Goal: Task Accomplishment & Management: Use online tool/utility

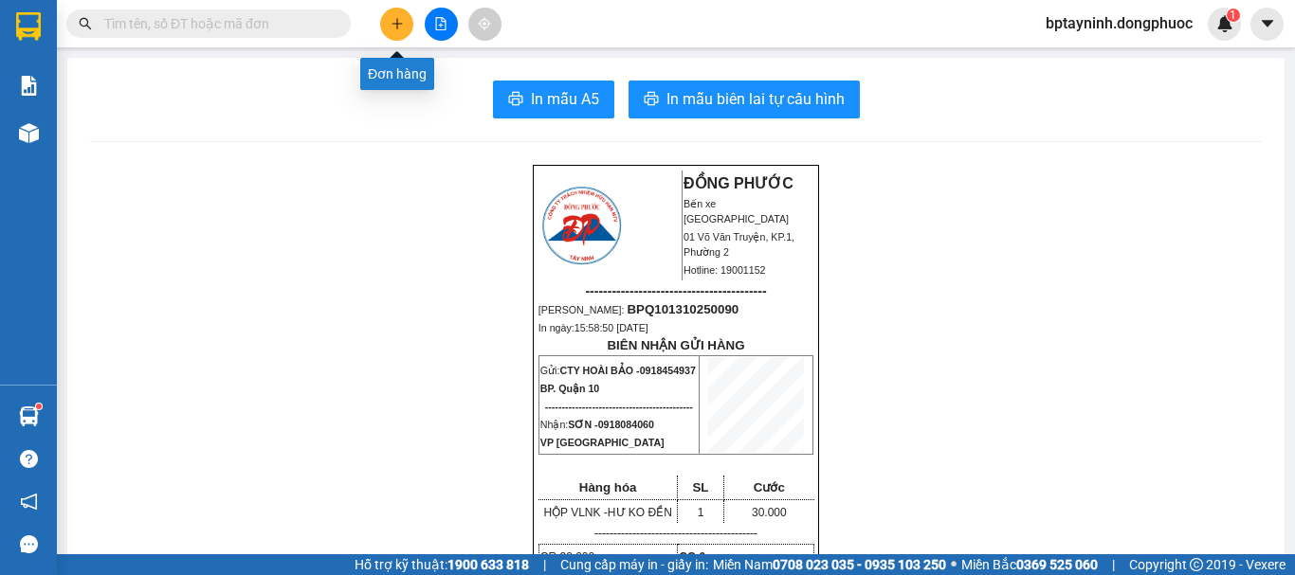
click at [398, 26] on icon "plus" at bounding box center [397, 23] width 13 height 13
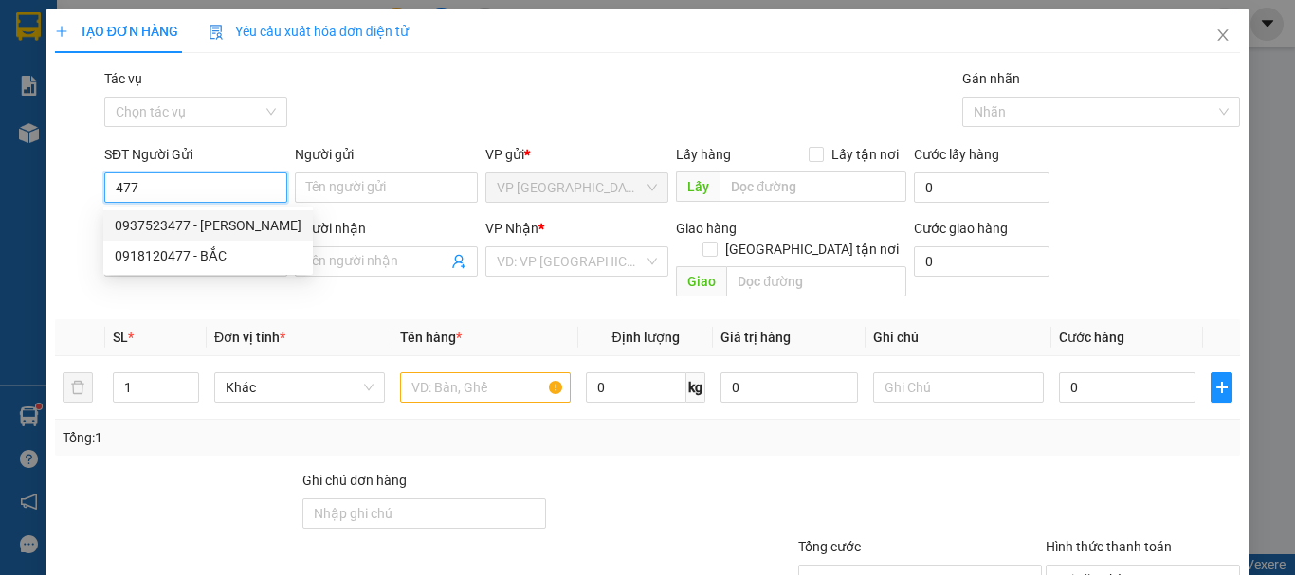
click at [205, 226] on div "0937523477 - [PERSON_NAME]" at bounding box center [208, 225] width 187 height 21
type input "0937523477"
type input "[PERSON_NAME]"
type input "0937236888"
type input "LABO ÂU MỸ"
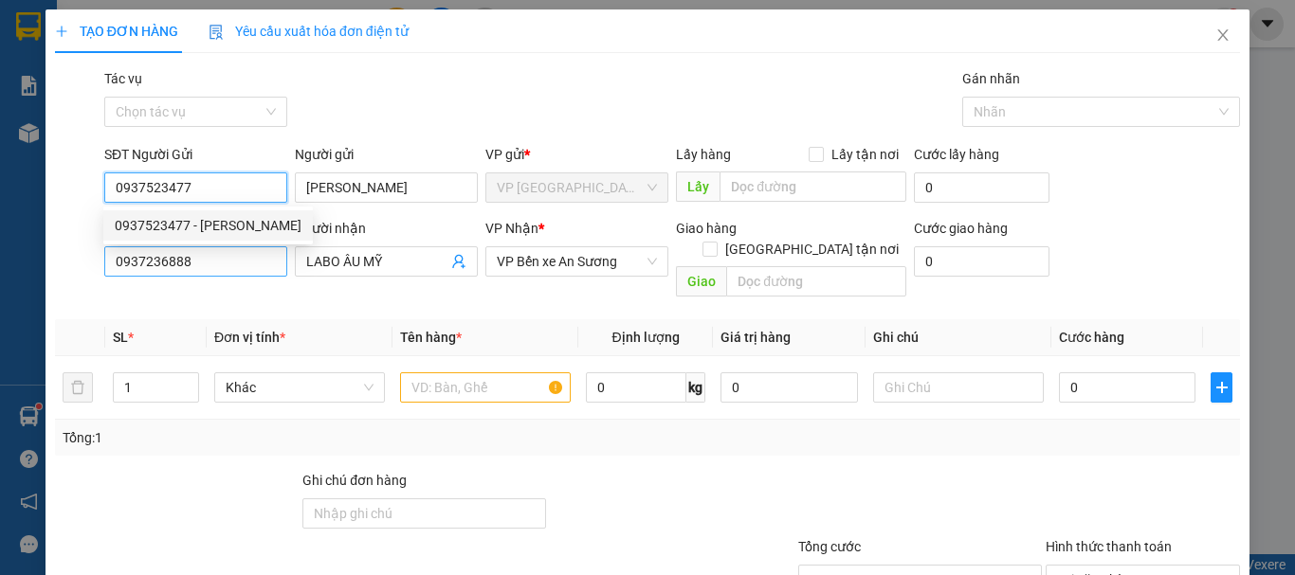
type input "20.000"
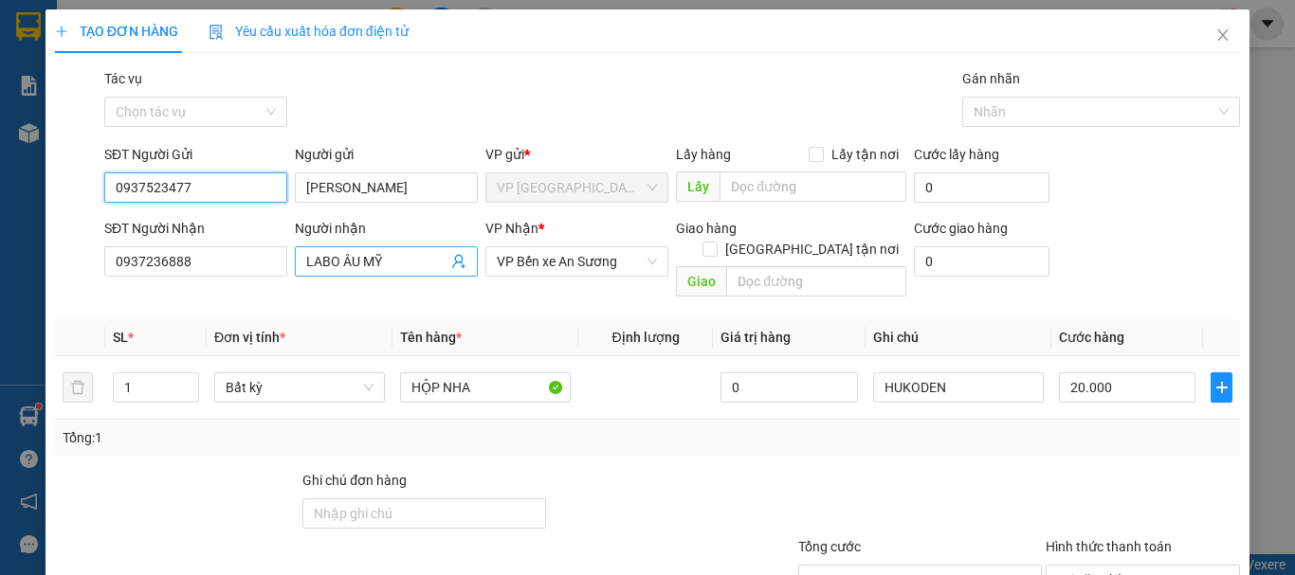
type input "0937523477"
click at [456, 261] on icon "user-add" at bounding box center [458, 262] width 12 height 14
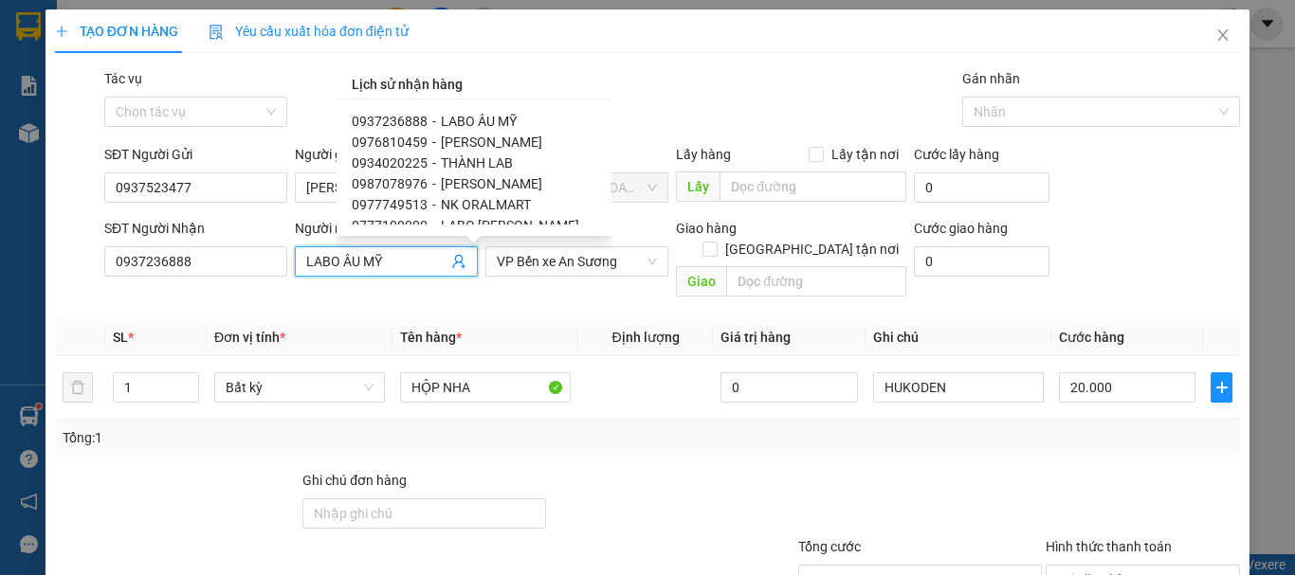
click at [488, 160] on span "THÀNH LAB" at bounding box center [477, 162] width 72 height 15
type input "0934020225"
type input "THÀNH LAB"
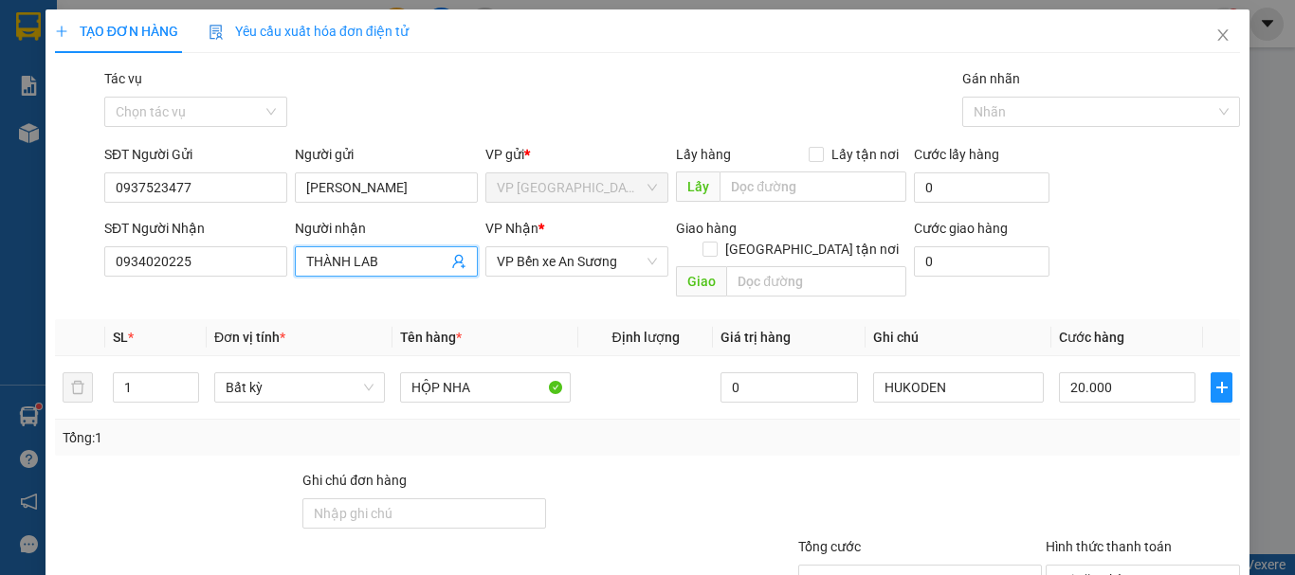
scroll to position [126, 0]
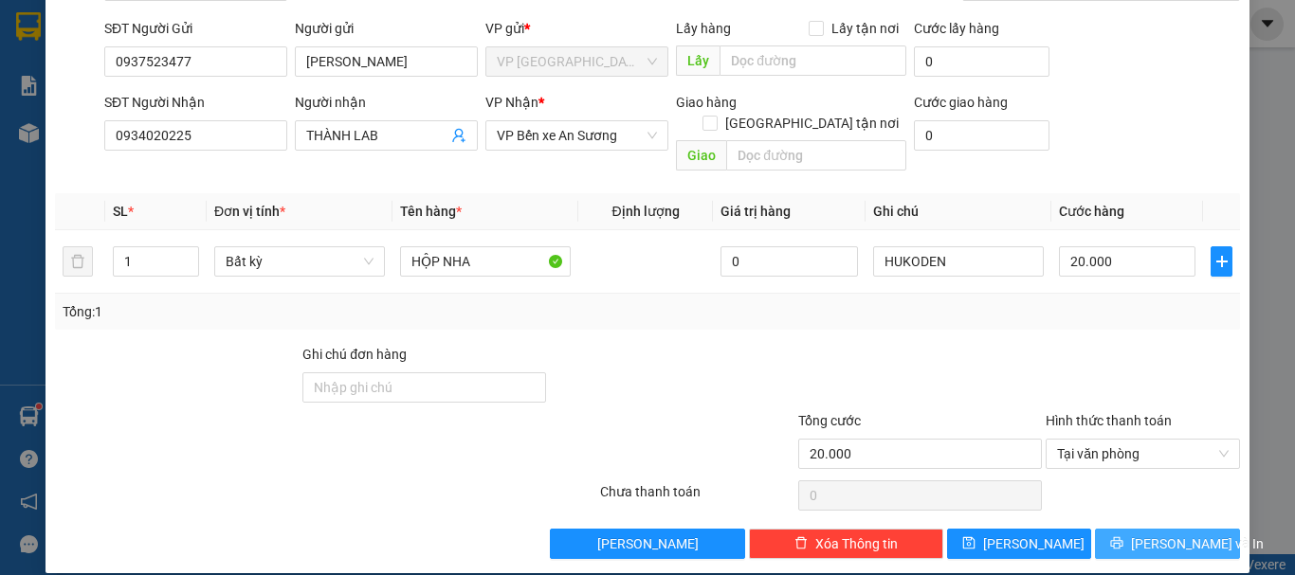
click at [1160, 534] on span "[PERSON_NAME] và In" at bounding box center [1197, 544] width 133 height 21
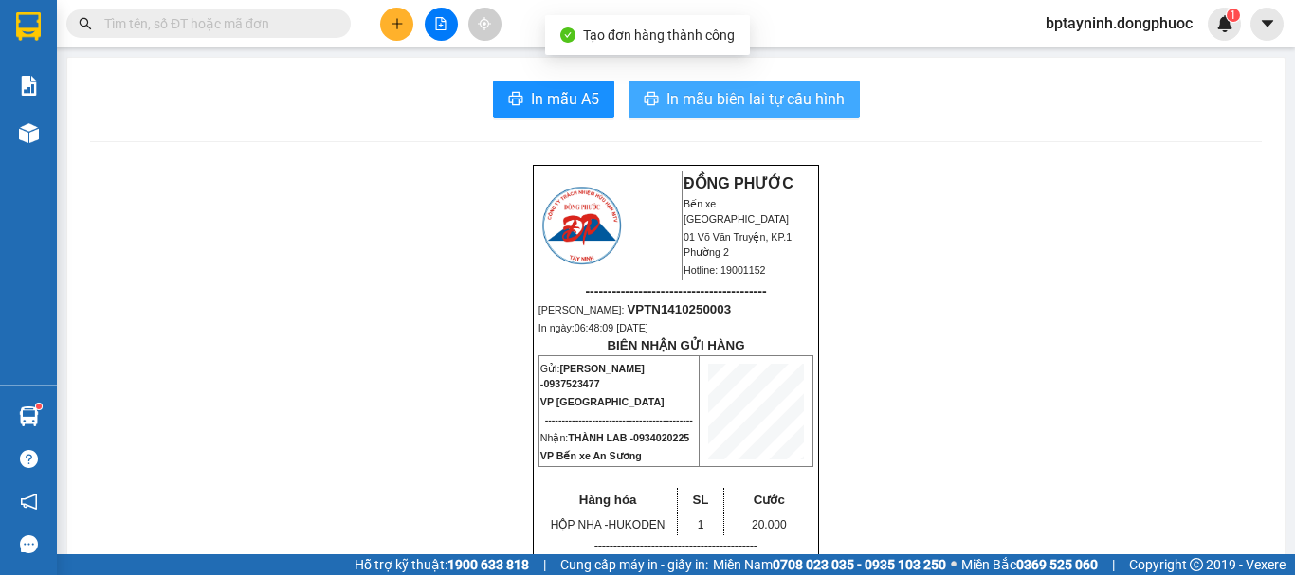
click at [789, 96] on span "In mẫu biên lai tự cấu hình" at bounding box center [756, 99] width 178 height 24
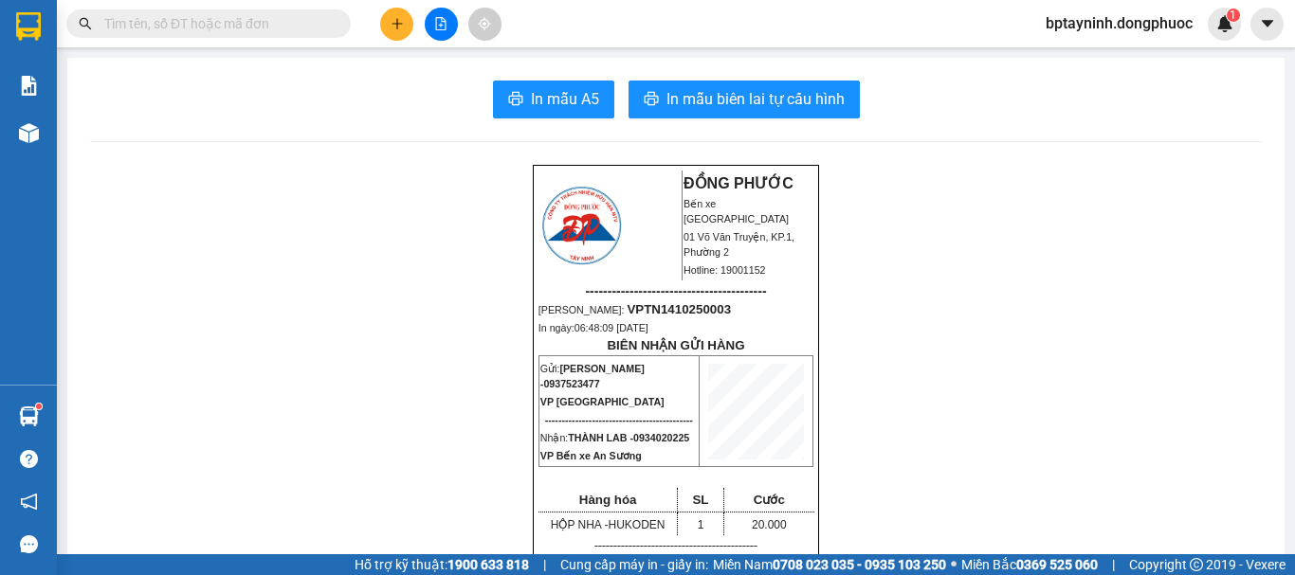
click at [398, 25] on icon "plus" at bounding box center [397, 23] width 13 height 13
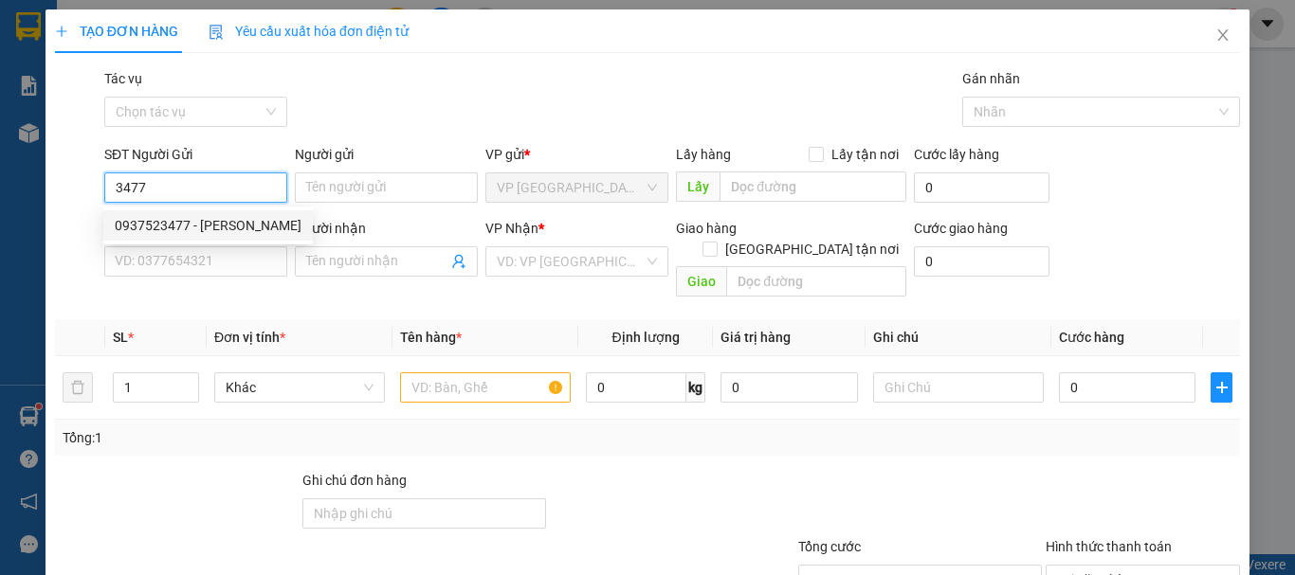
click at [176, 218] on div "0937523477 - [PERSON_NAME]" at bounding box center [208, 225] width 187 height 21
type input "0937523477"
type input "[PERSON_NAME]"
type input "0934020225"
type input "THÀNH LAB"
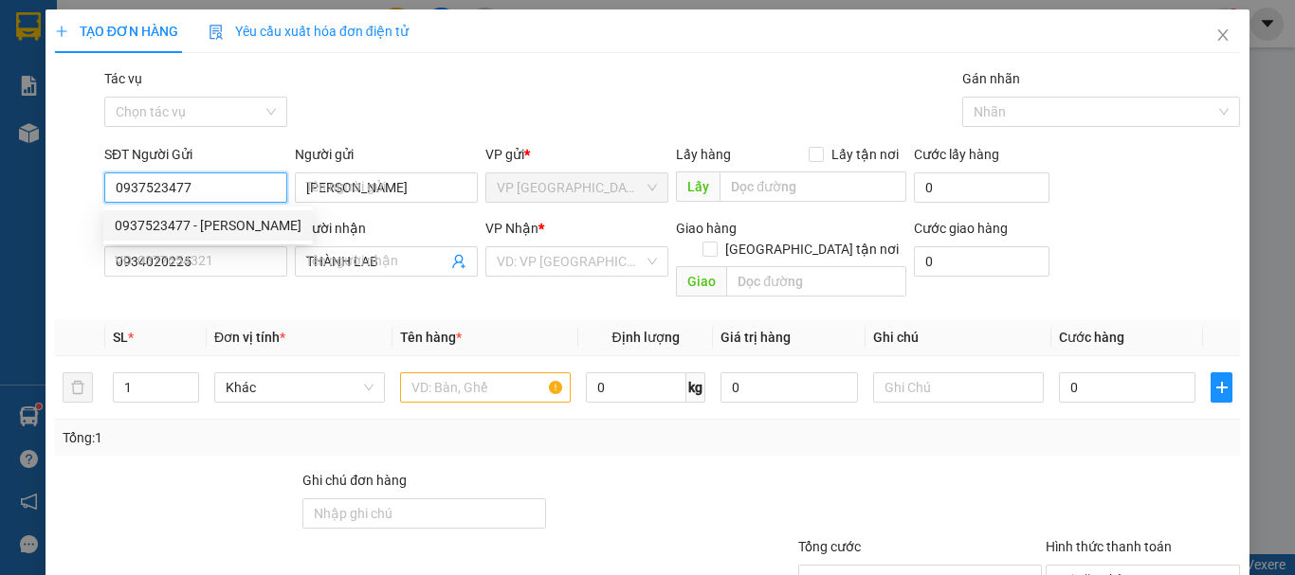
type input "20.000"
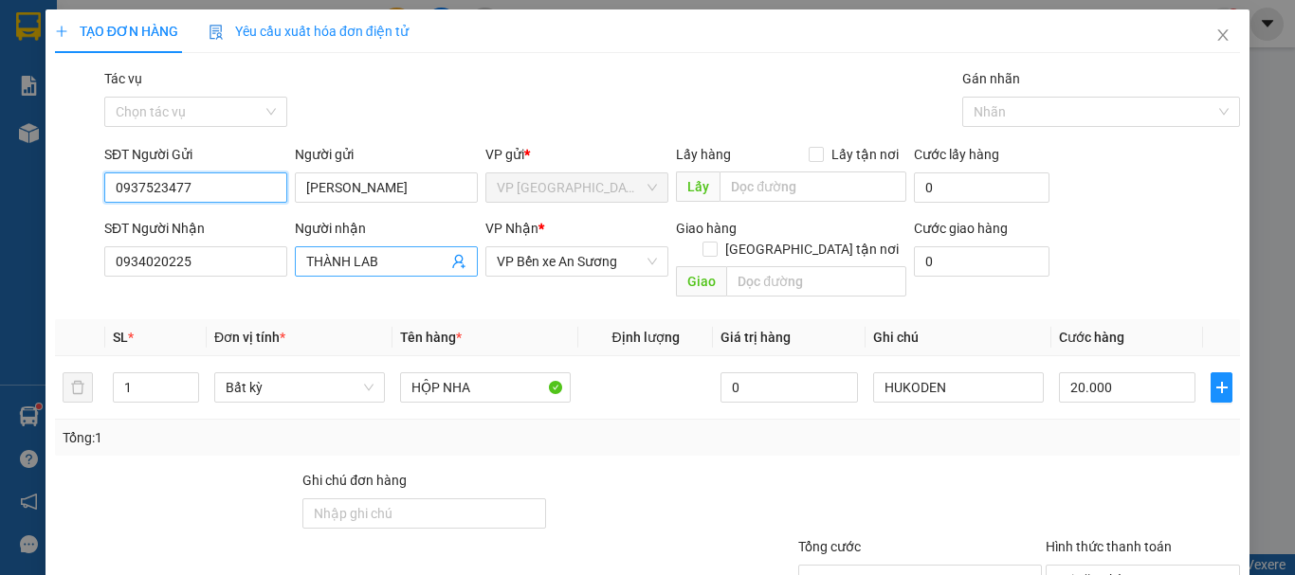
type input "0937523477"
click at [456, 256] on icon "user-add" at bounding box center [458, 262] width 12 height 14
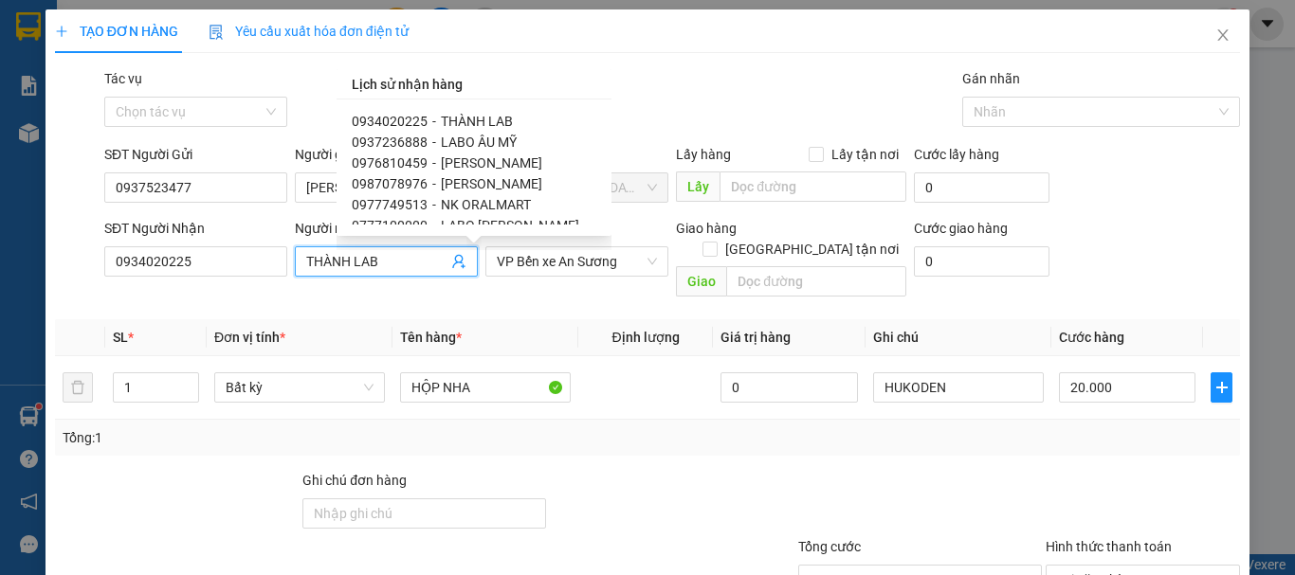
click at [505, 180] on span "[PERSON_NAME]" at bounding box center [491, 183] width 101 height 15
type input "0987078976"
type input "[PERSON_NAME]"
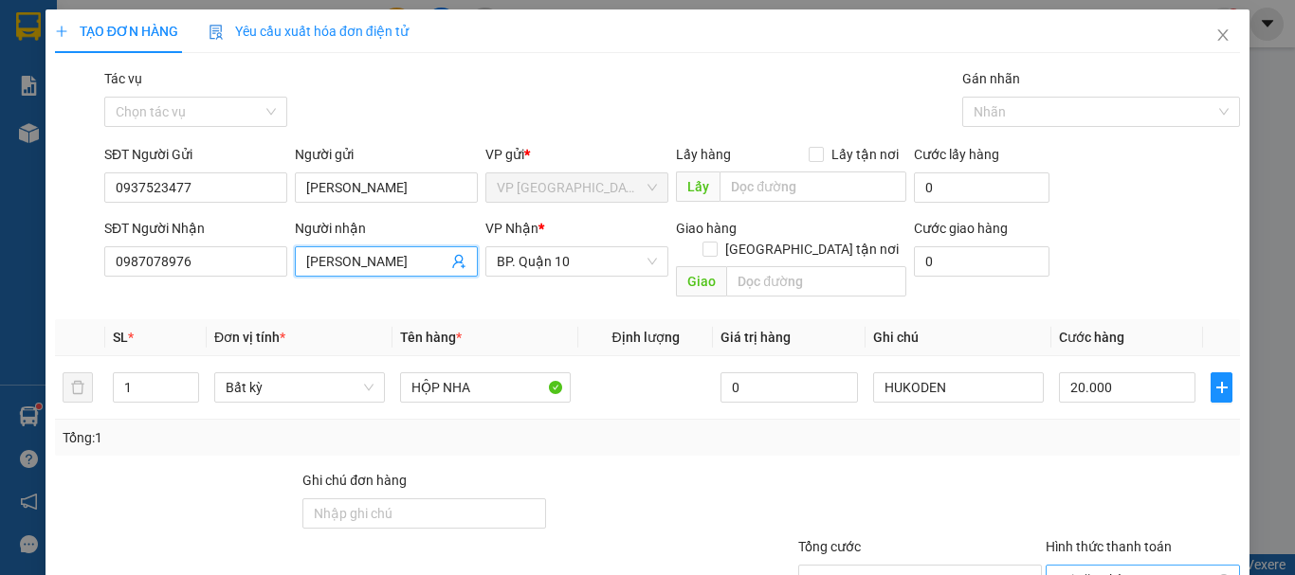
scroll to position [126, 0]
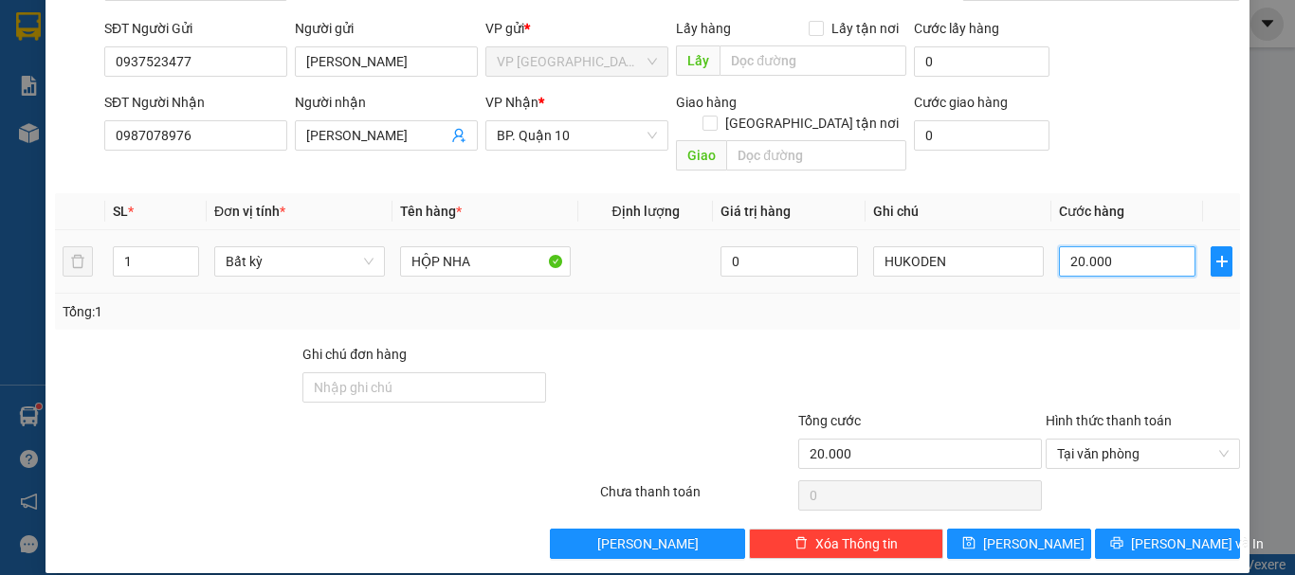
click at [1141, 251] on input "20.000" at bounding box center [1127, 262] width 137 height 30
type input "3"
type input "30"
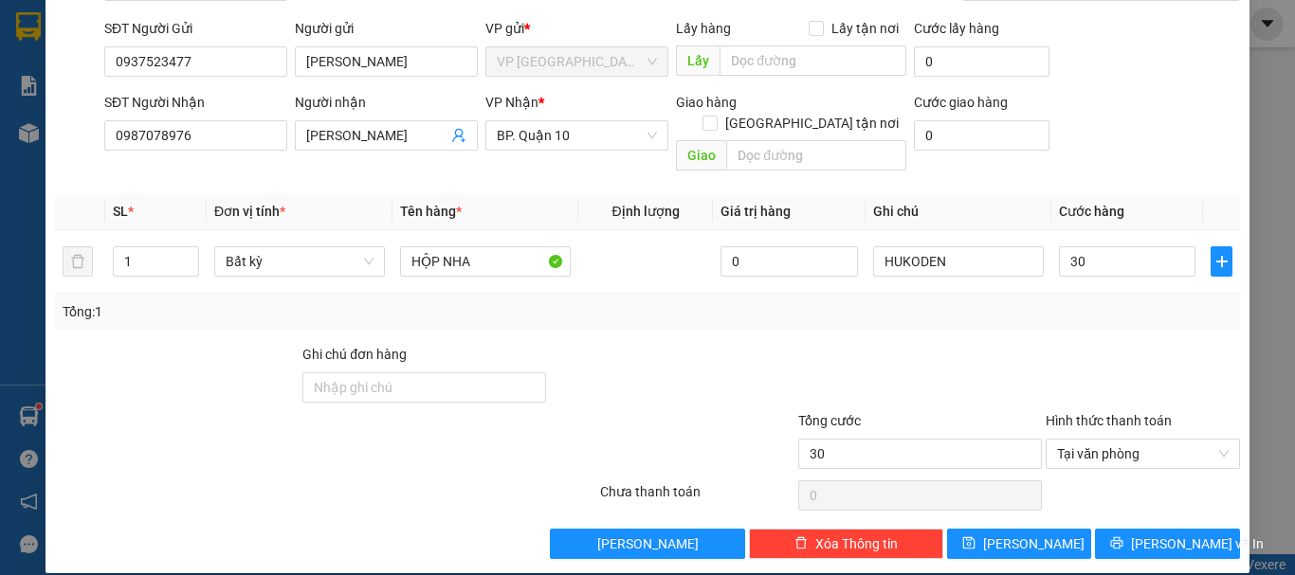
type input "30.000"
click at [1117, 315] on div "Transit Pickup Surcharge Ids Transit Deliver Surcharge Ids Transit Deliver Surc…" at bounding box center [647, 250] width 1185 height 617
click at [921, 307] on div "Tổng: 1" at bounding box center [647, 312] width 1185 height 36
click at [1137, 529] on button "[PERSON_NAME] và In" at bounding box center [1167, 544] width 145 height 30
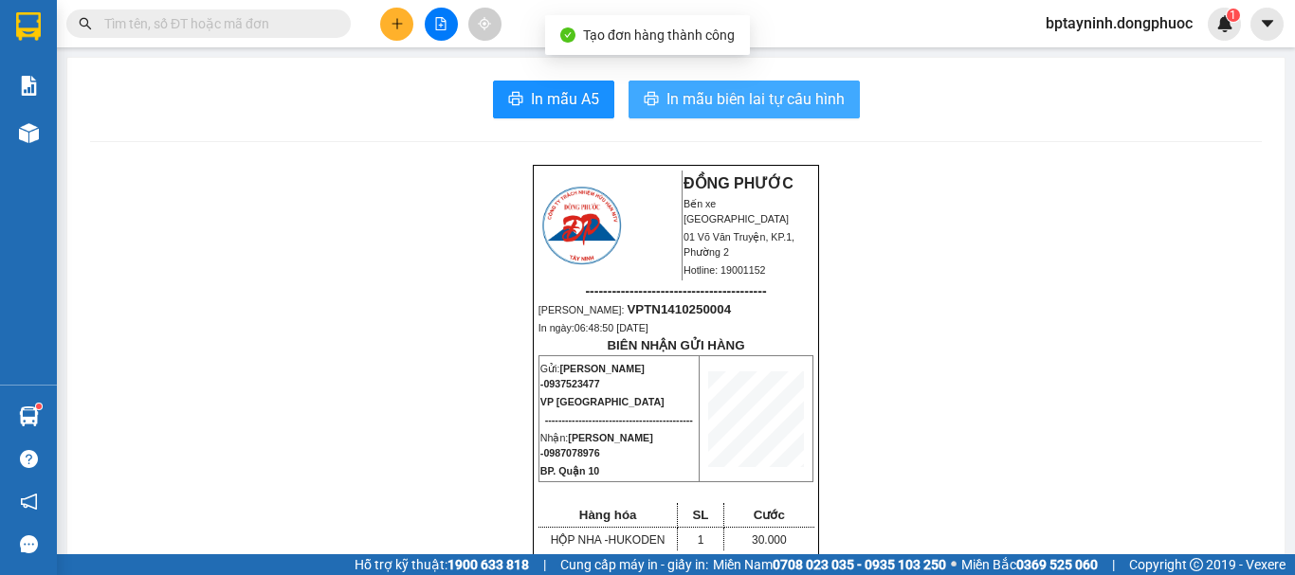
click at [735, 103] on span "In mẫu biên lai tự cấu hình" at bounding box center [756, 99] width 178 height 24
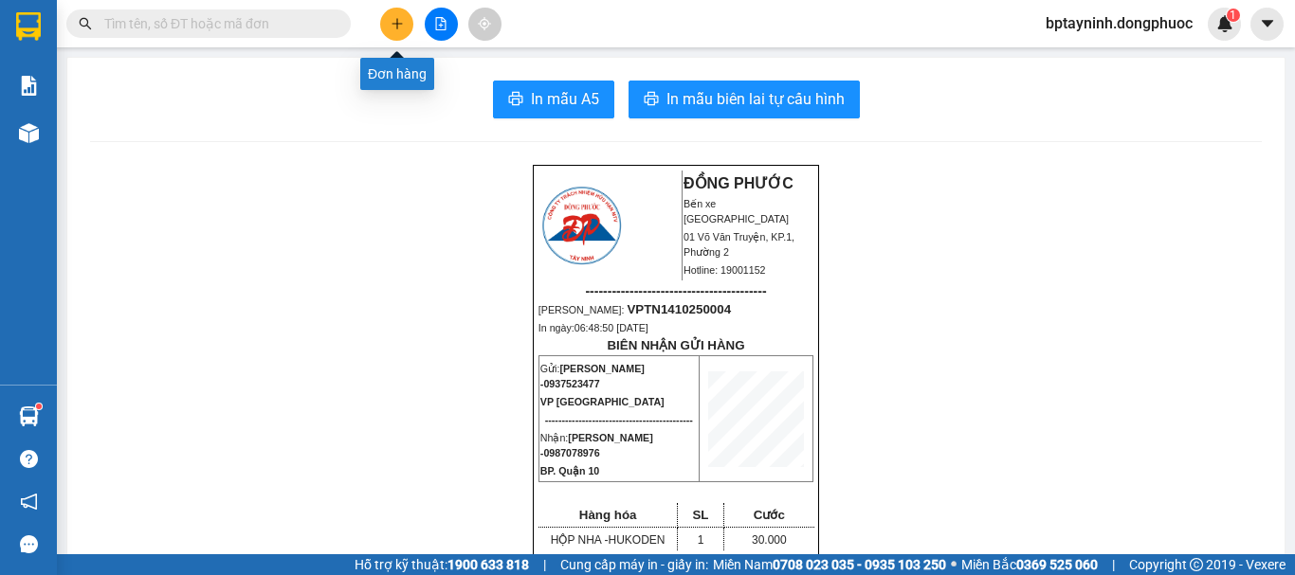
click at [387, 28] on button at bounding box center [396, 24] width 33 height 33
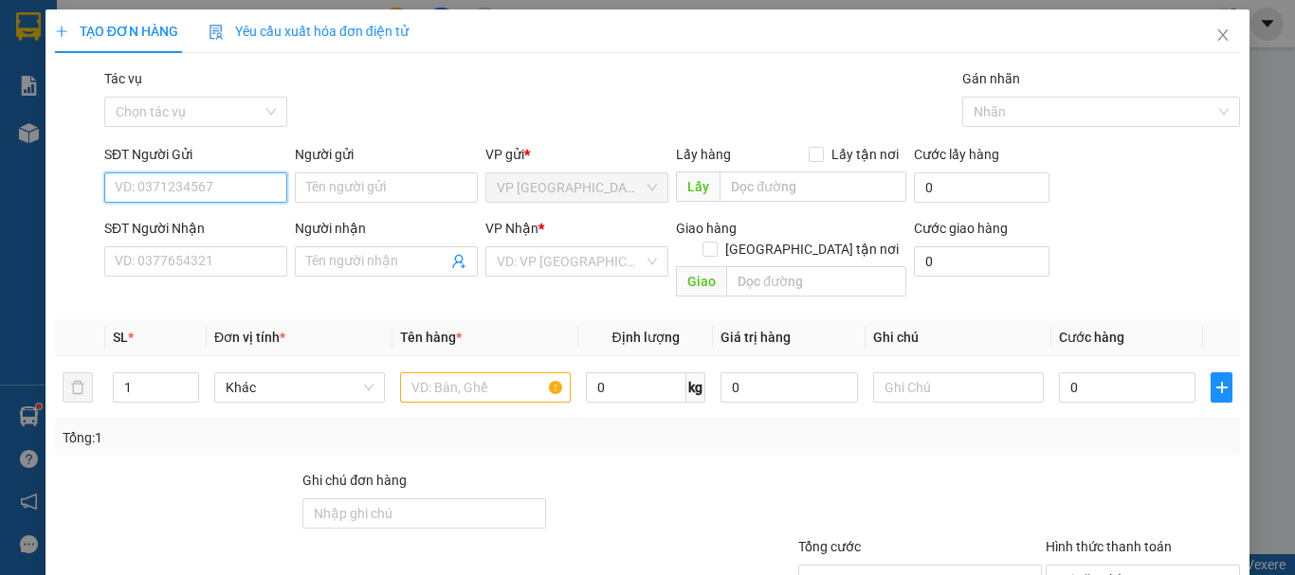
click at [191, 187] on input "SĐT Người Gửi" at bounding box center [195, 188] width 183 height 30
type input "0969464166"
drag, startPoint x: 217, startPoint y: 226, endPoint x: 201, endPoint y: 225, distance: 16.1
click at [216, 225] on div "0969464166 - HAI" at bounding box center [194, 225] width 158 height 21
type input "HAI"
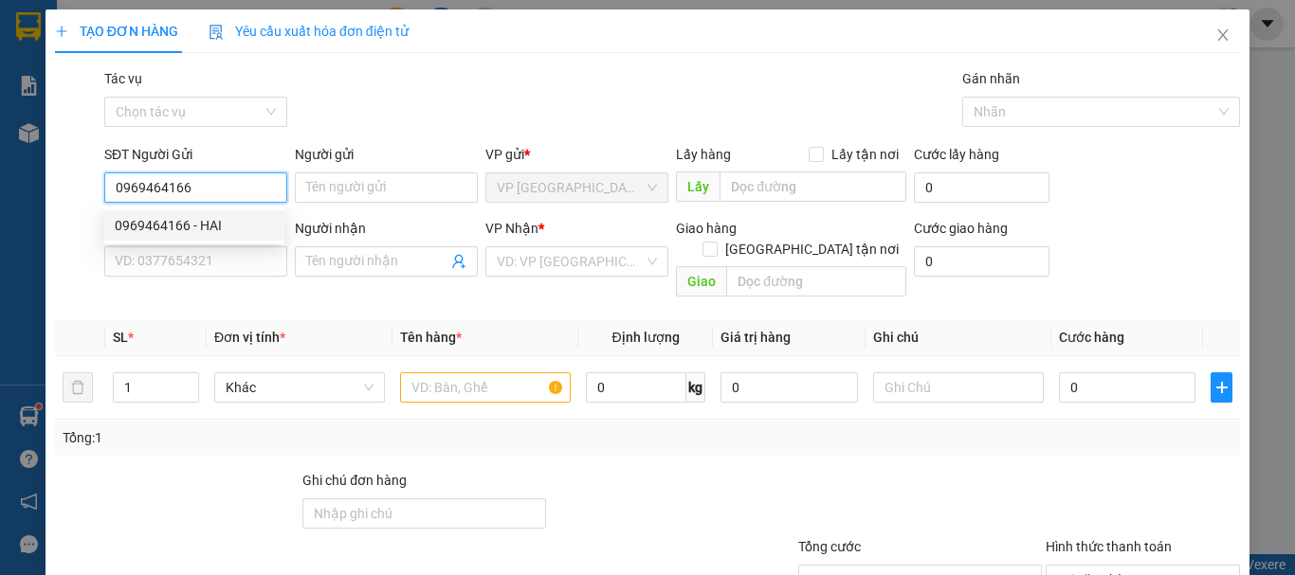
type input "0373083403"
type input "TÀI"
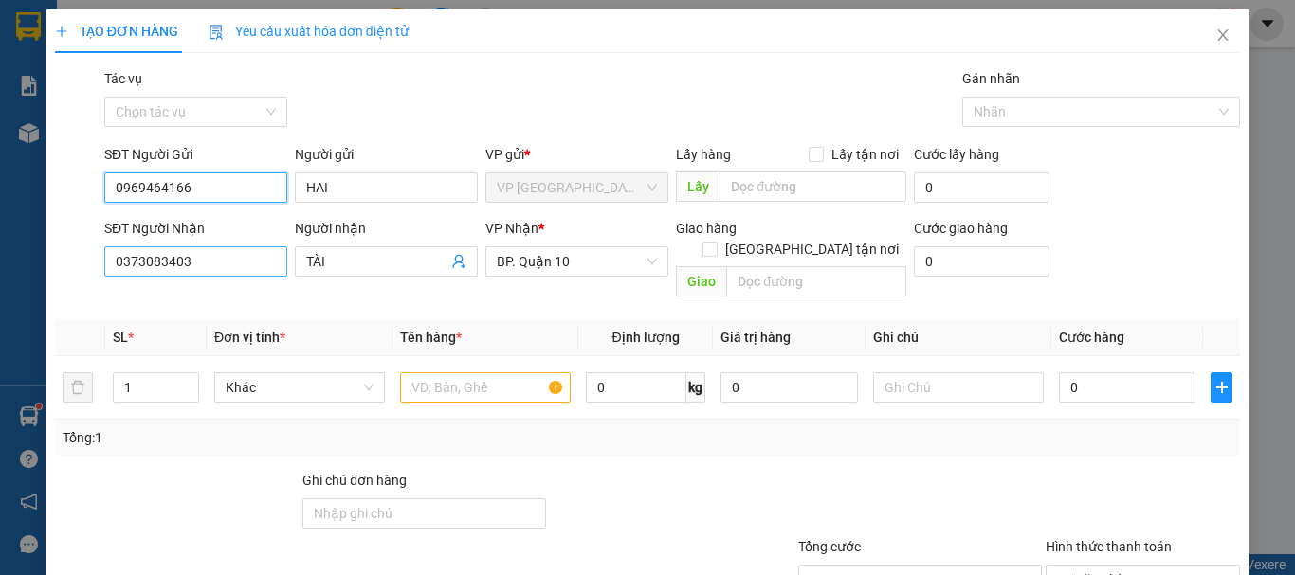
type input "30.000"
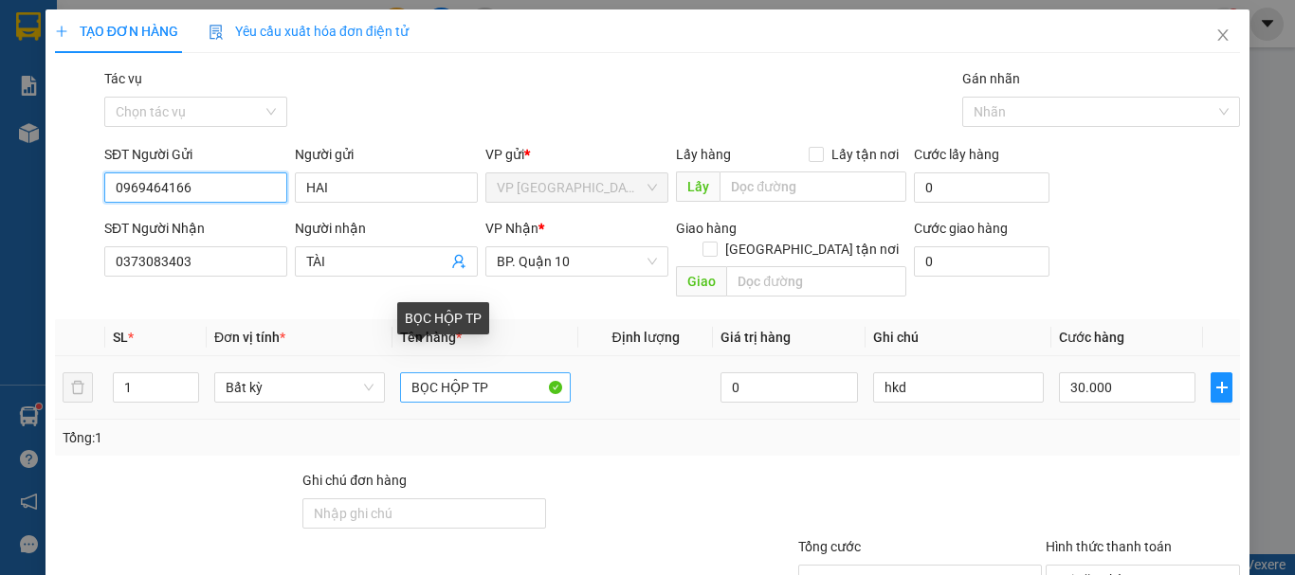
type input "0969464166"
drag, startPoint x: 429, startPoint y: 363, endPoint x: 283, endPoint y: 379, distance: 146.9
click at [289, 376] on tr "1 Bất kỳ BỌC HỘP TP 0 hkd 30.000" at bounding box center [647, 388] width 1185 height 64
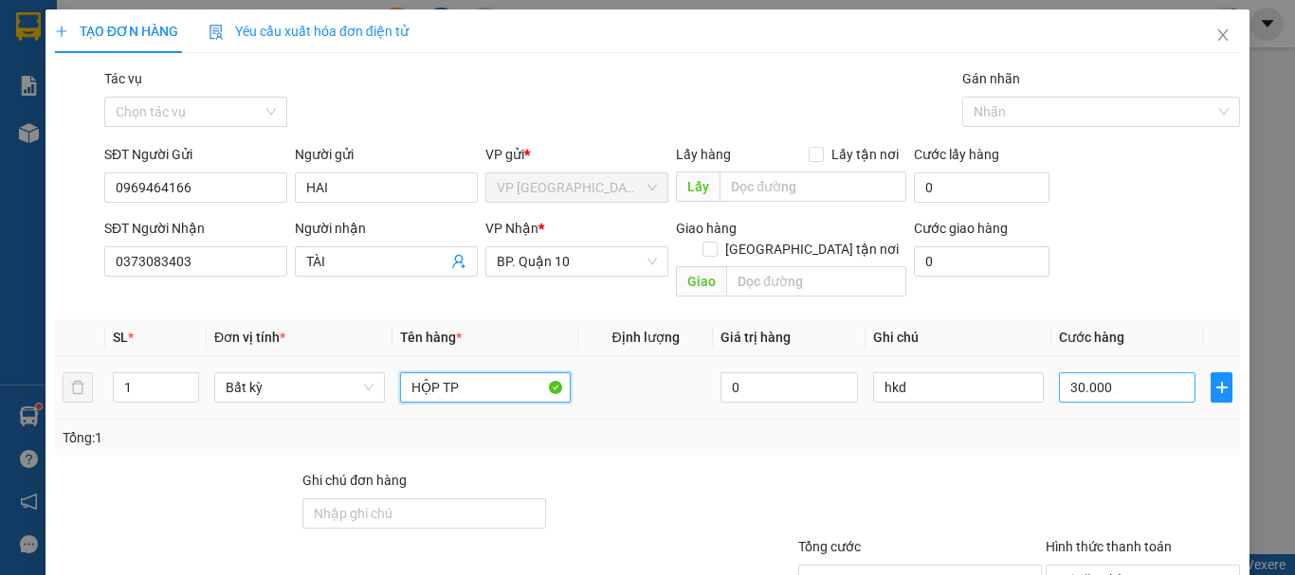
type input "HỘP TP"
click at [1125, 375] on input "30.000" at bounding box center [1127, 388] width 137 height 30
type input "5"
type input "50"
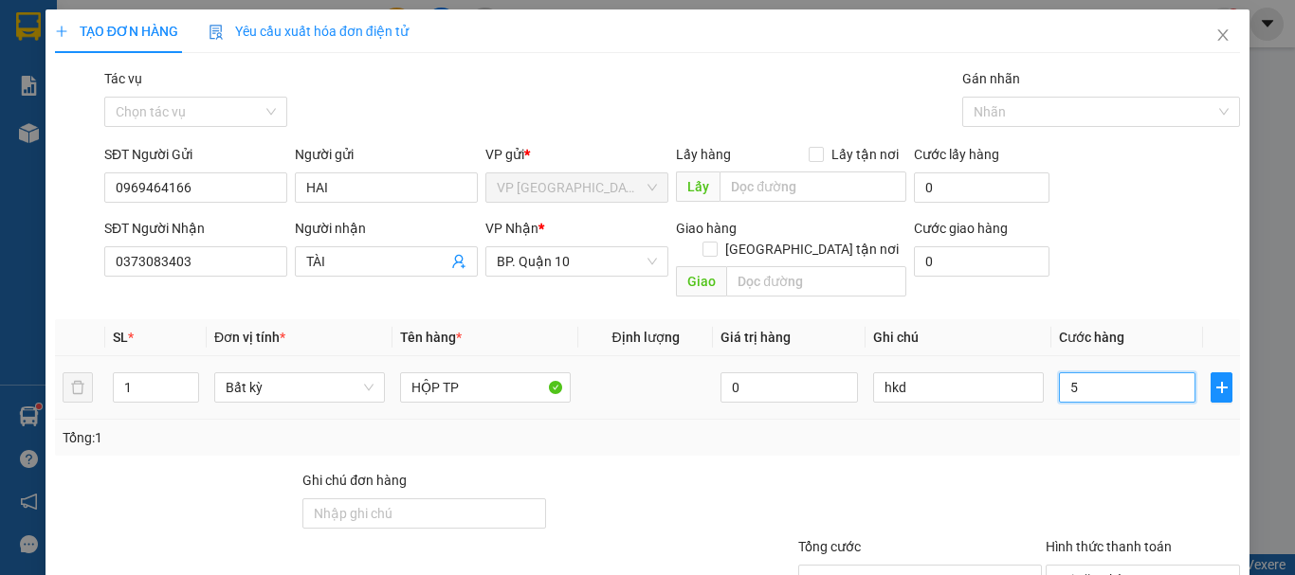
type input "50"
click at [1093, 470] on div at bounding box center [1143, 503] width 198 height 66
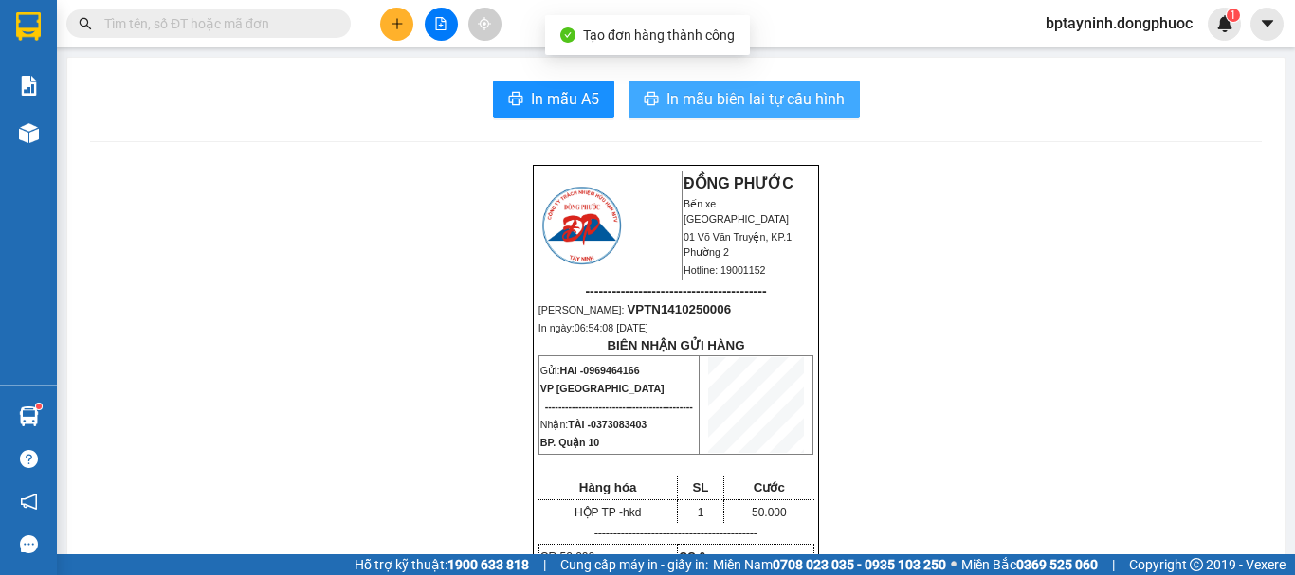
click at [754, 104] on span "In mẫu biên lai tự cấu hình" at bounding box center [756, 99] width 178 height 24
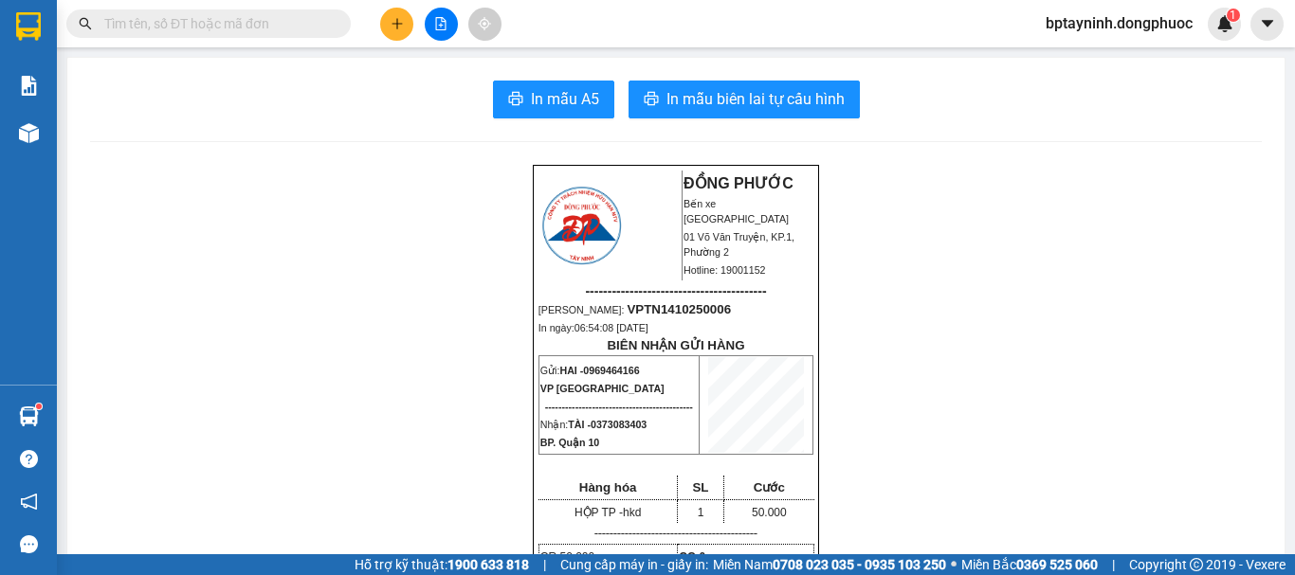
click at [395, 26] on icon "plus" at bounding box center [397, 23] width 13 height 13
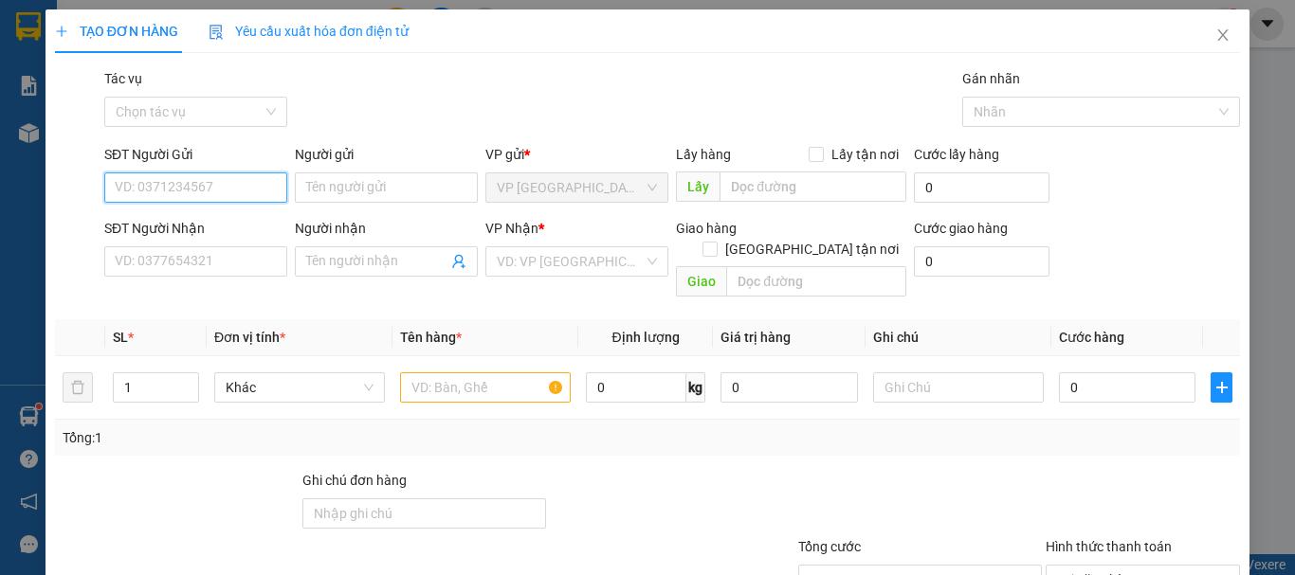
click at [241, 194] on input "SĐT Người Gửi" at bounding box center [195, 188] width 183 height 30
type input "0943174317"
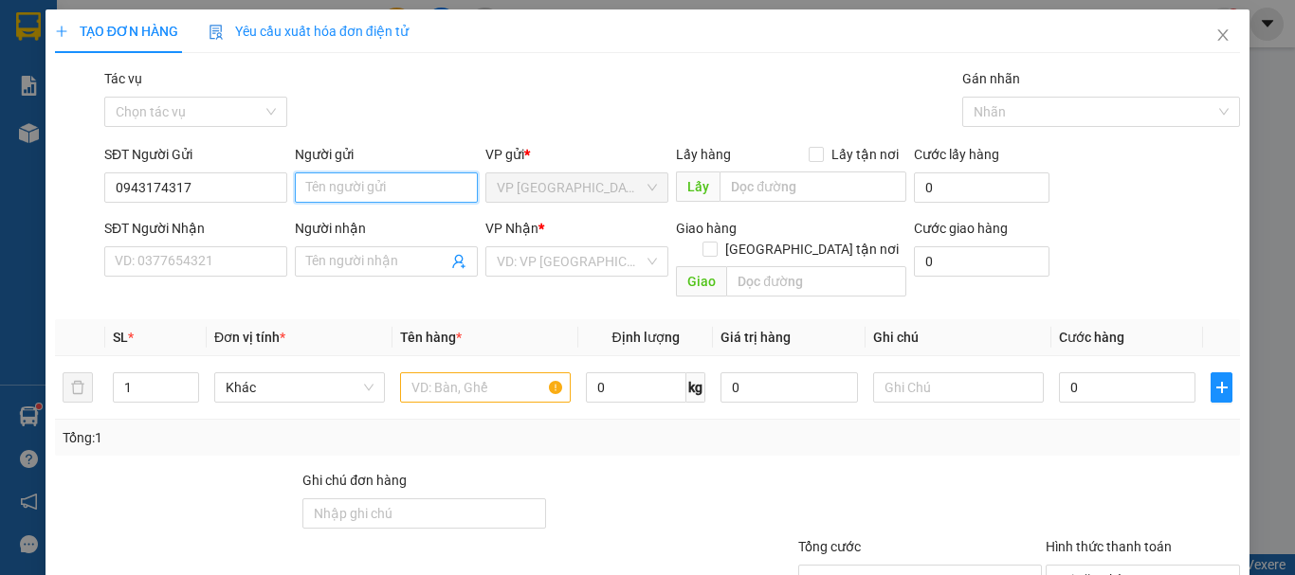
click at [322, 180] on input "Người gửi" at bounding box center [386, 188] width 183 height 30
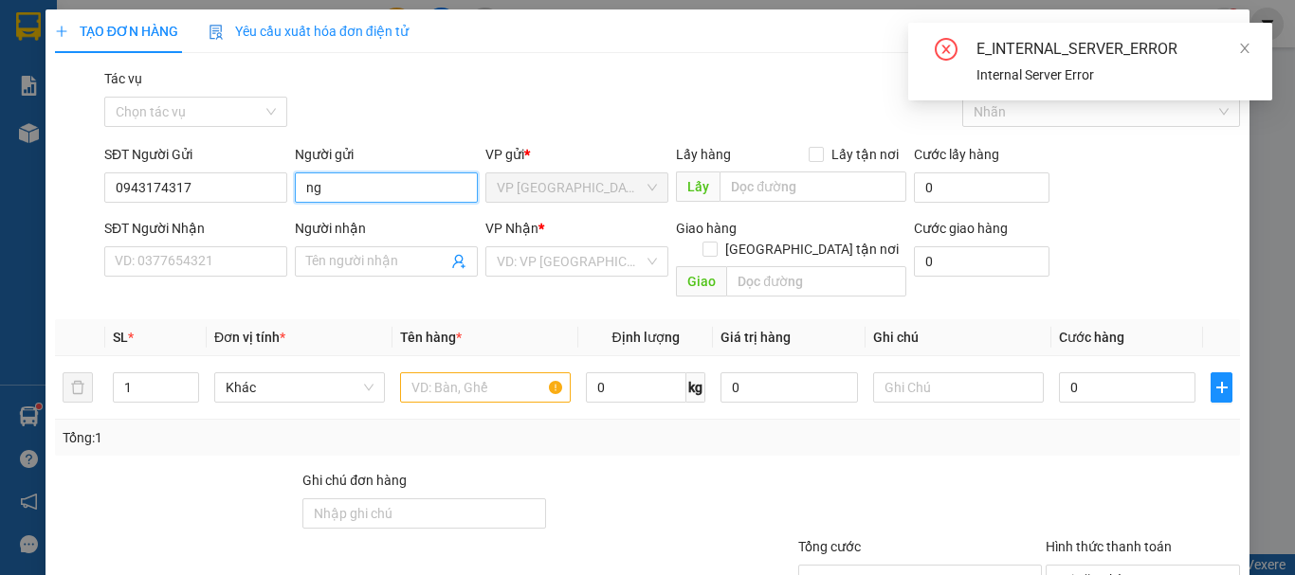
type input "n"
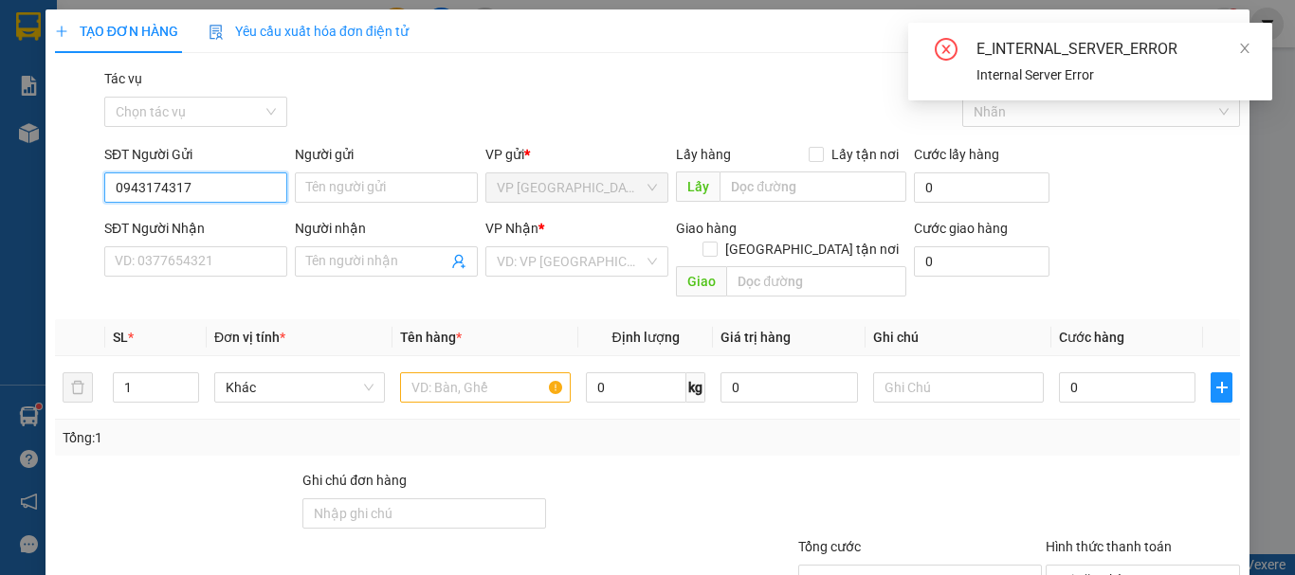
drag, startPoint x: 225, startPoint y: 185, endPoint x: 0, endPoint y: 214, distance: 226.6
click at [0, 214] on div "TẠO ĐƠN HÀNG Yêu cầu xuất hóa đơn điện tử Transit Pickup Surcharge Ids Transit …" at bounding box center [647, 287] width 1295 height 575
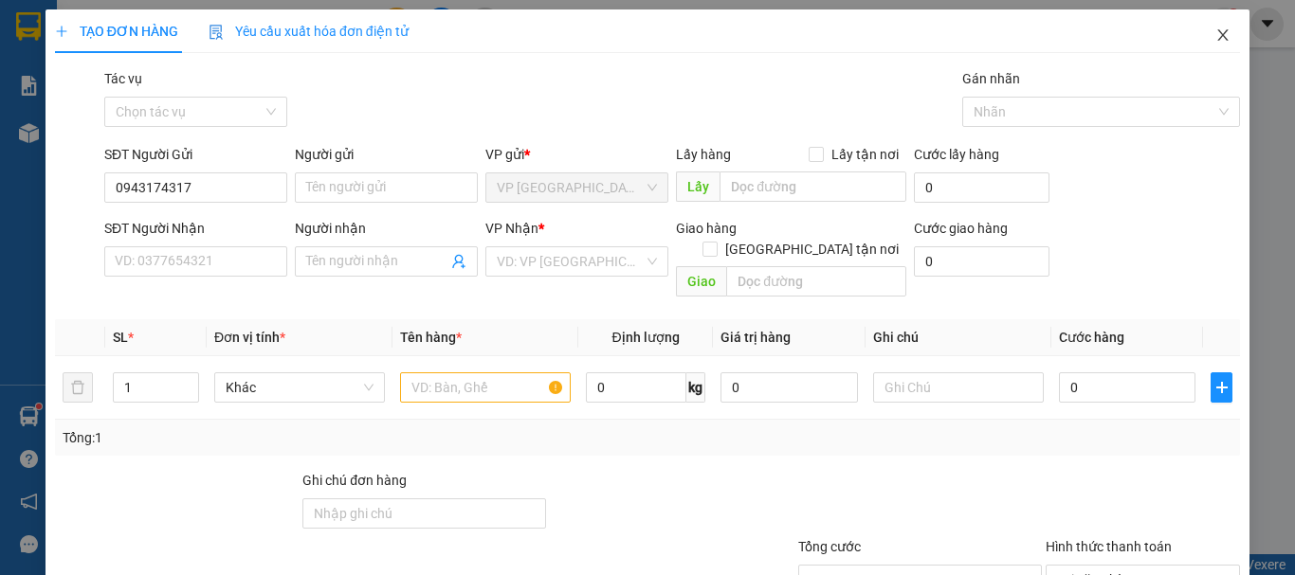
click at [1215, 32] on icon "close" at bounding box center [1222, 34] width 15 height 15
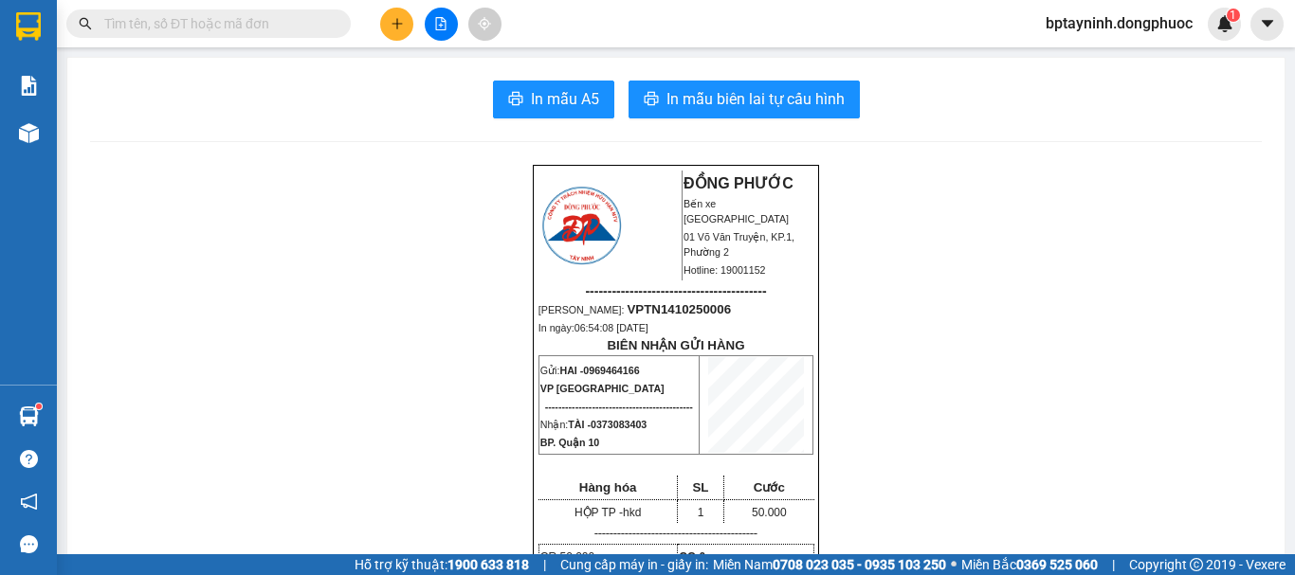
drag, startPoint x: 202, startPoint y: 22, endPoint x: 198, endPoint y: 32, distance: 11.1
click at [202, 23] on input "text" at bounding box center [216, 23] width 224 height 21
paste input "0919404557"
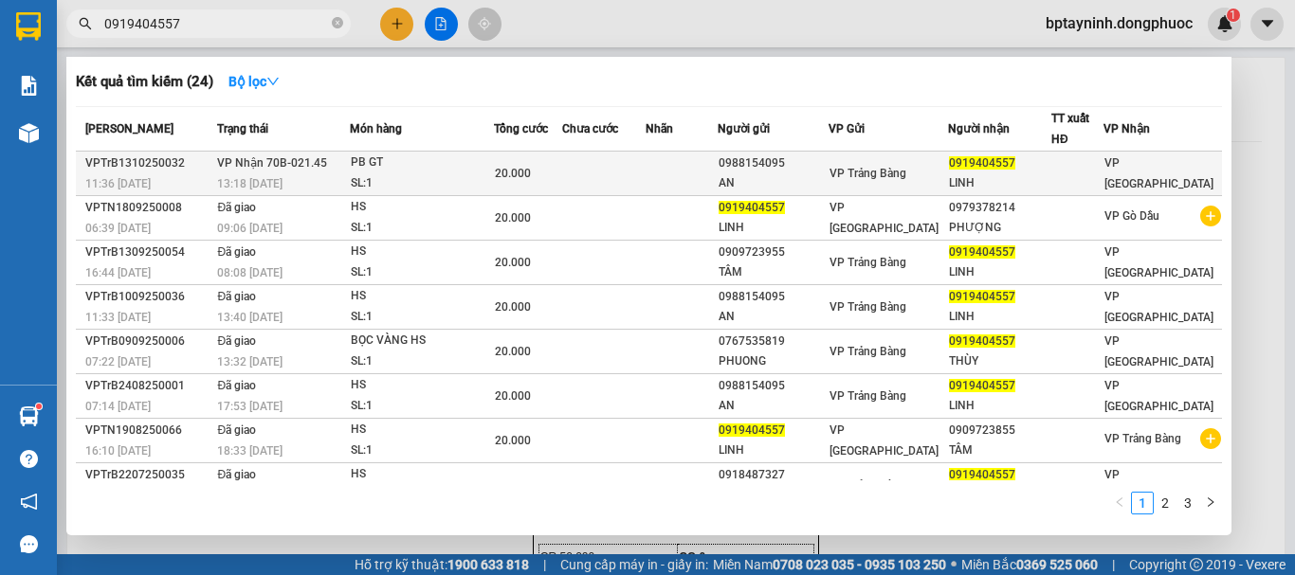
type input "0919404557"
click at [393, 174] on div "SL: 1" at bounding box center [422, 183] width 142 height 21
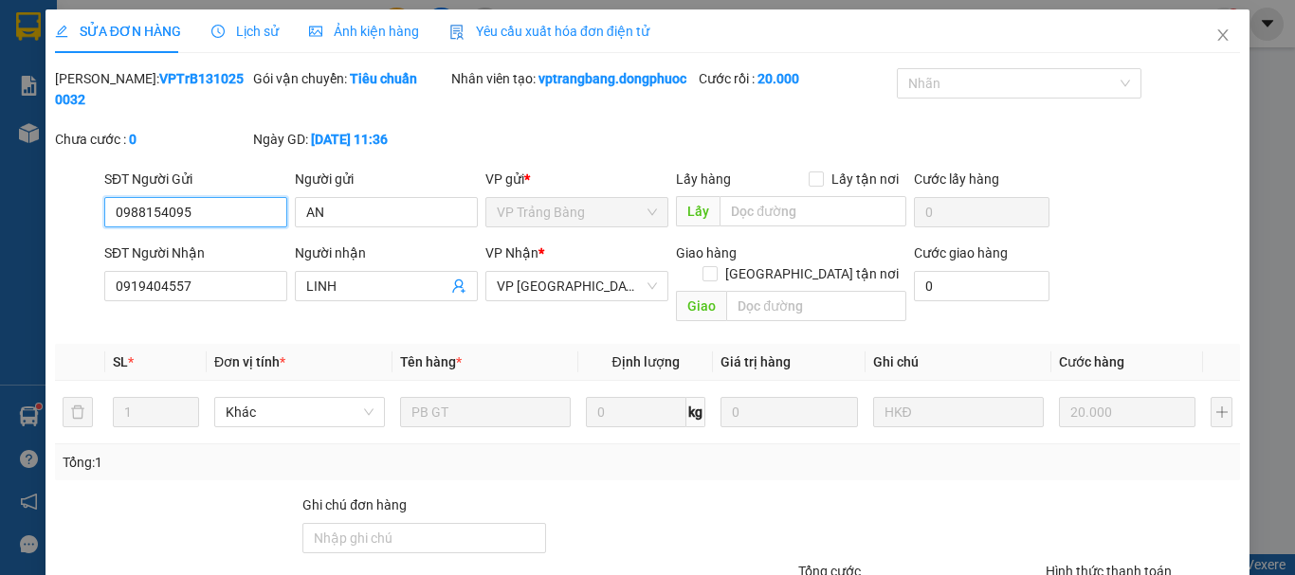
type input "0988154095"
type input "AN"
type input "0919404557"
type input "LINH"
type input "20.000"
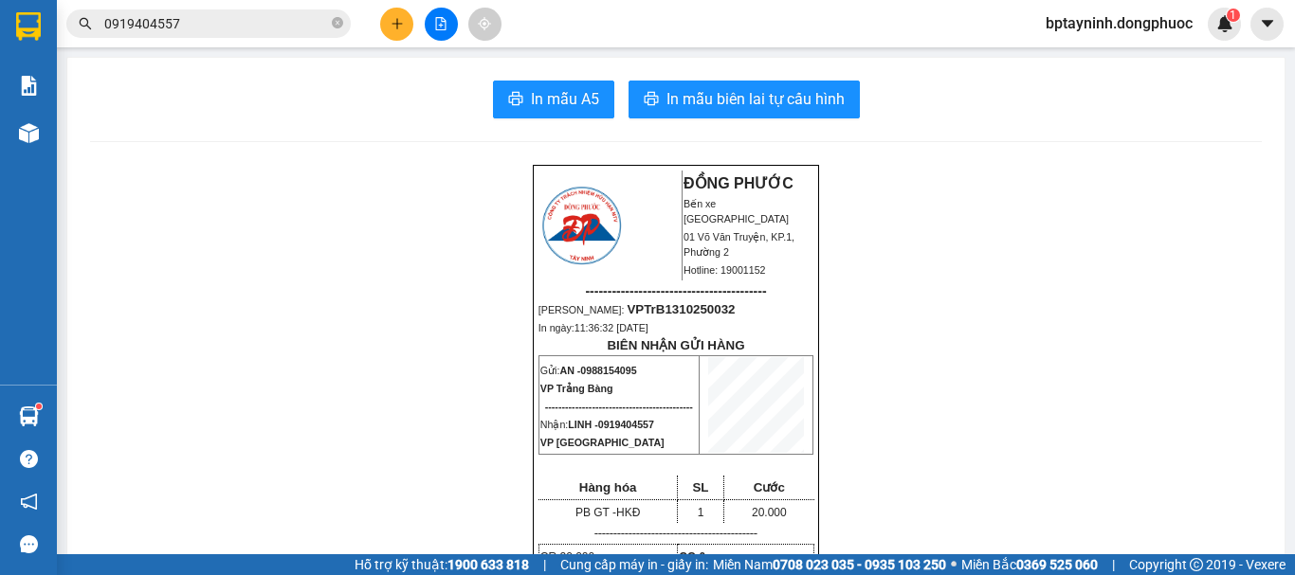
click at [441, 16] on button at bounding box center [441, 24] width 33 height 33
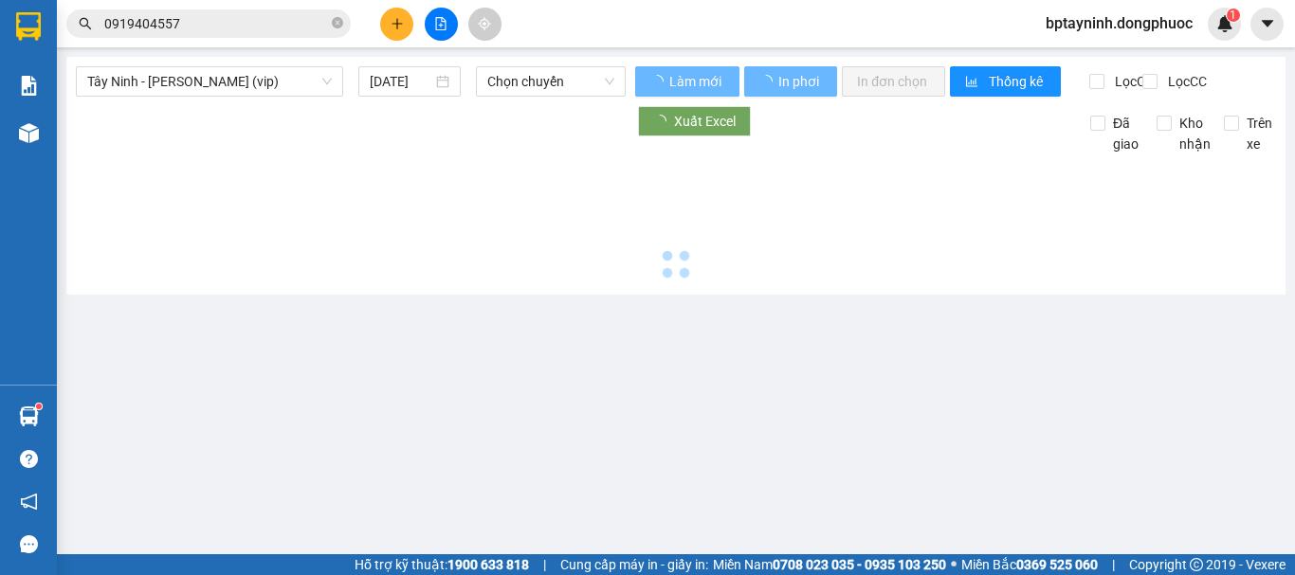
type input "[DATE]"
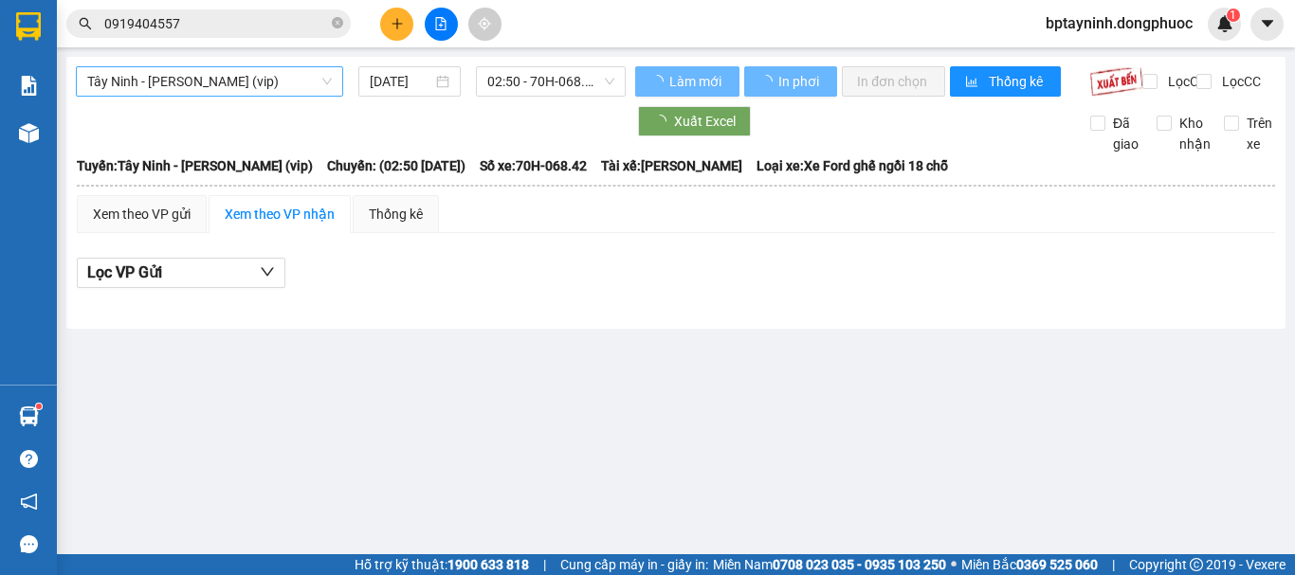
click at [281, 90] on div "Tây Ninh - [PERSON_NAME] (vip)" at bounding box center [209, 81] width 267 height 30
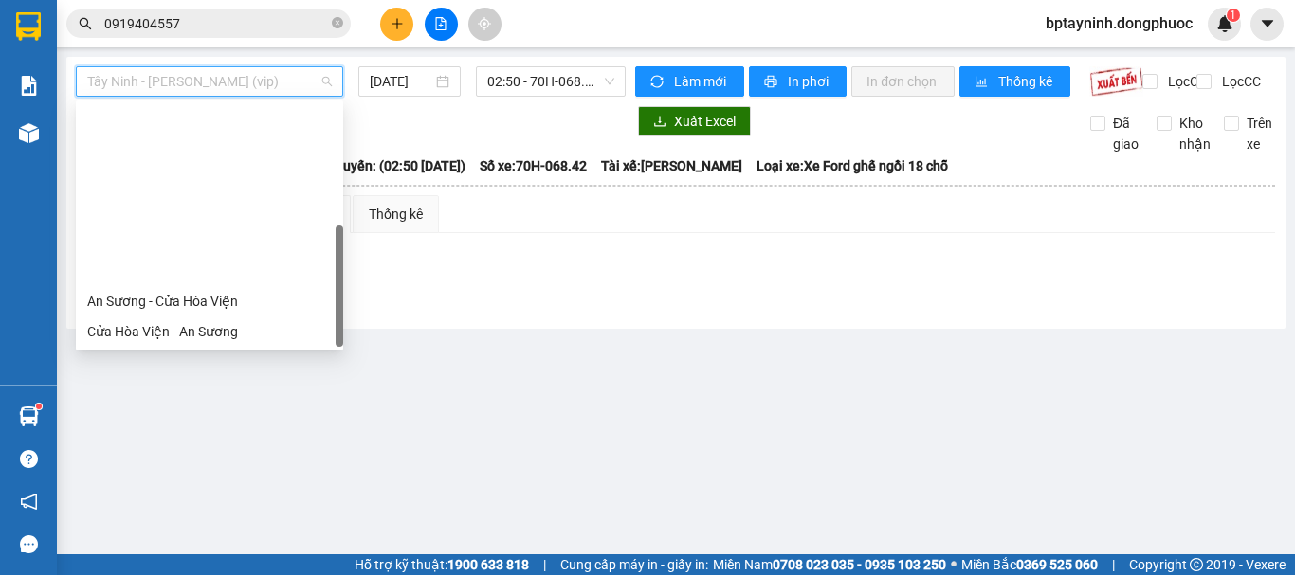
click at [222, 382] on div "Tây Ninh - An Sương" at bounding box center [209, 392] width 245 height 21
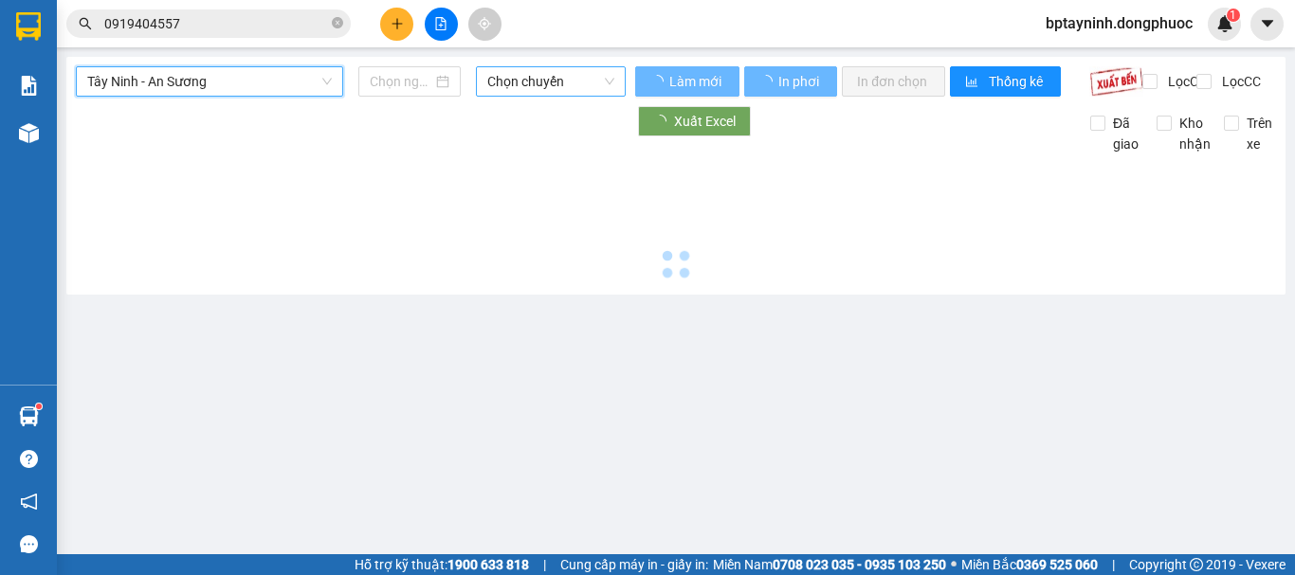
type input "[DATE]"
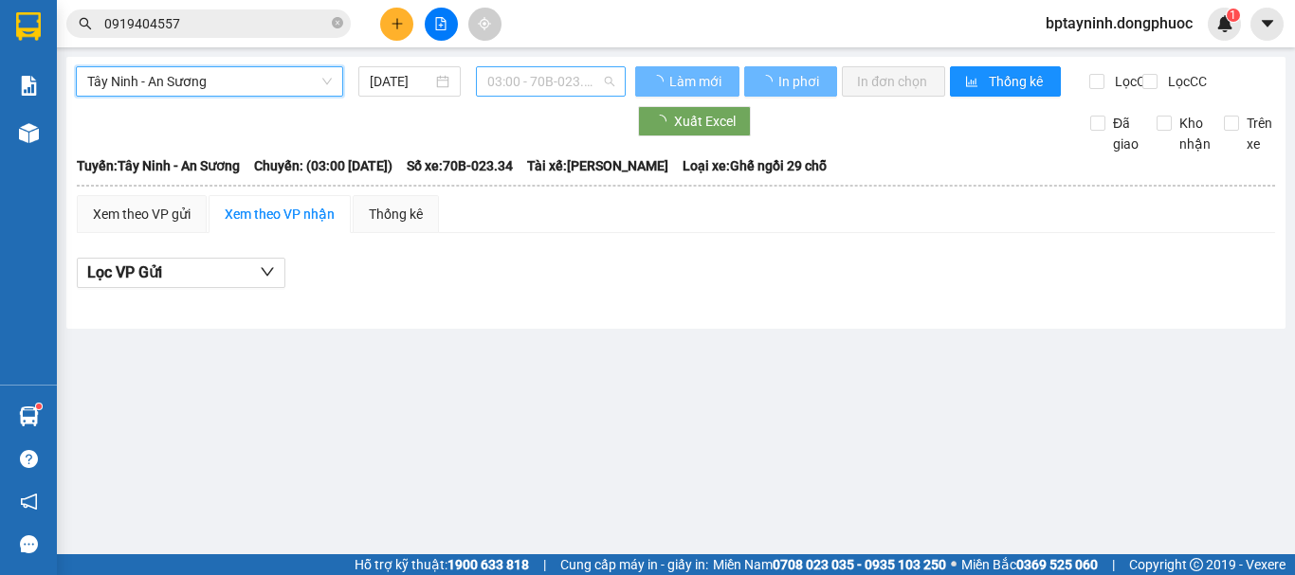
click at [621, 66] on div "03:00 - 70B-023.34" at bounding box center [551, 81] width 150 height 30
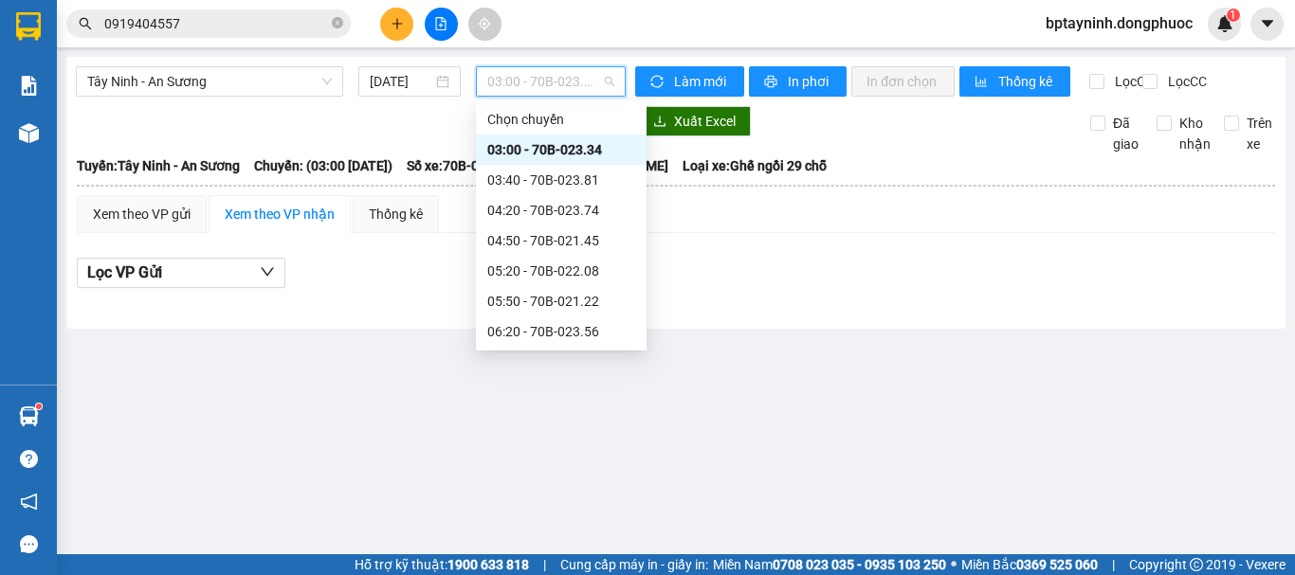
click at [586, 85] on span "03:00 - 70B-023.34" at bounding box center [550, 81] width 127 height 28
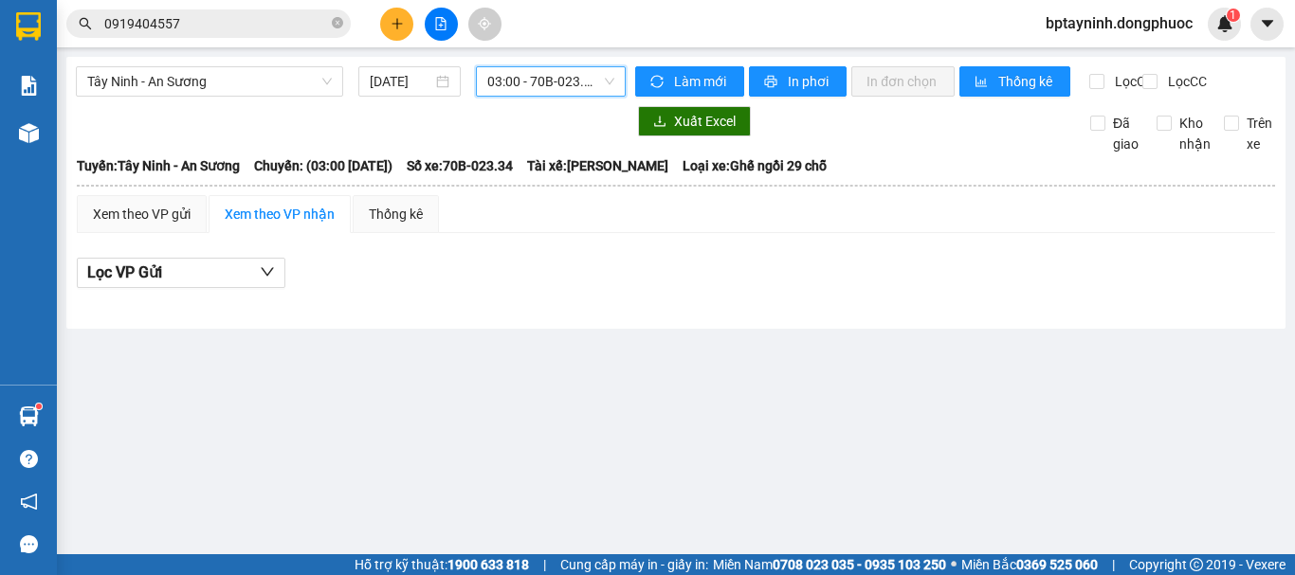
click at [576, 68] on span "03:00 - 70B-023.34" at bounding box center [550, 81] width 127 height 28
type input "..."
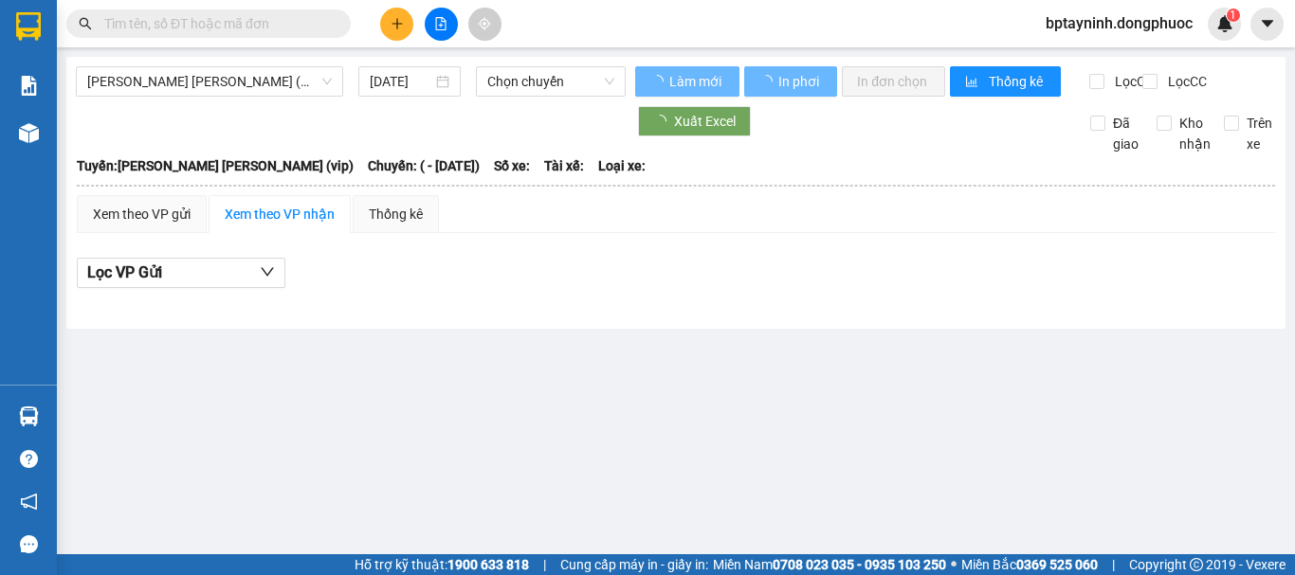
type input "17/07/2025"
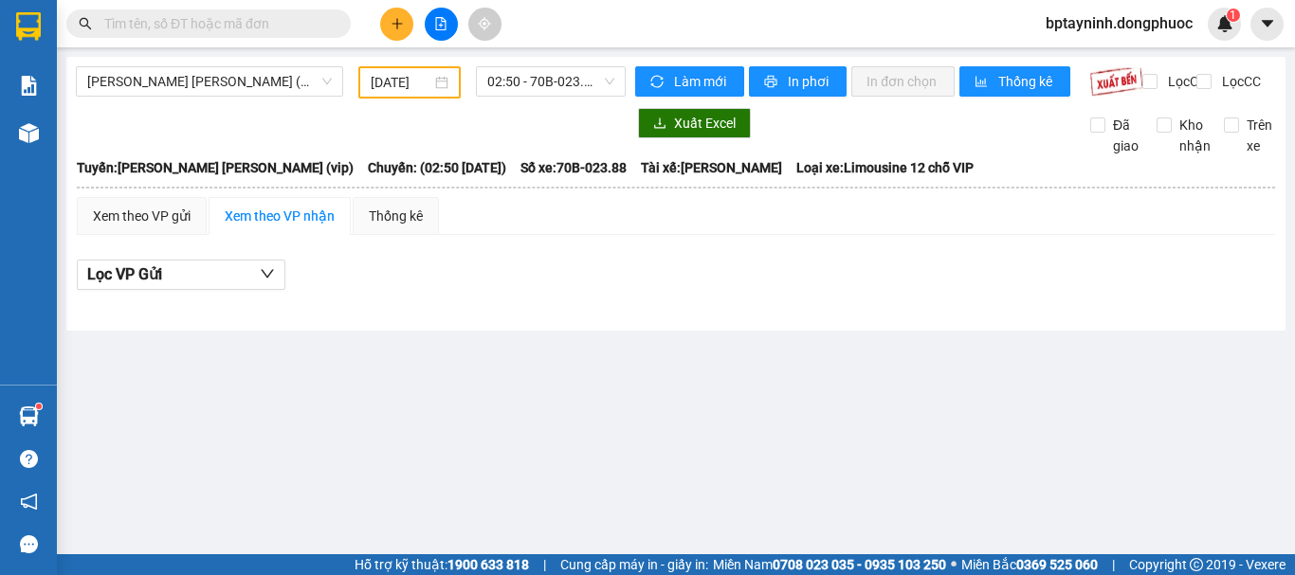
click at [394, 17] on icon "plus" at bounding box center [397, 23] width 13 height 13
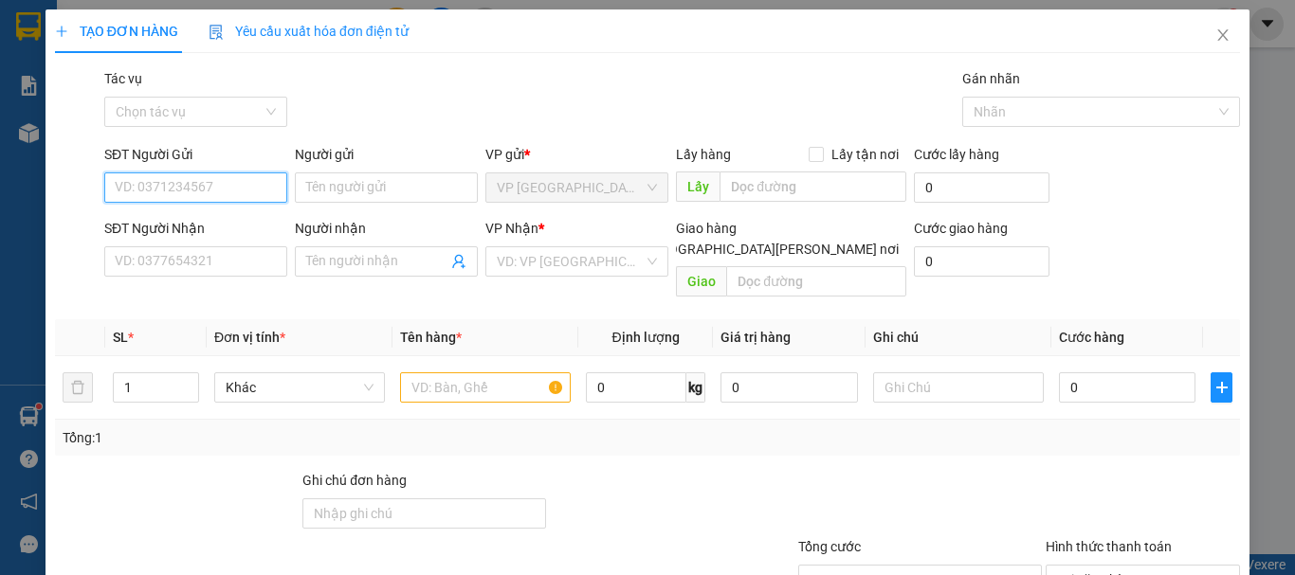
click at [185, 188] on input "SĐT Người Gửi" at bounding box center [195, 188] width 183 height 30
paste input "0943174317"
type input "0943174317"
click at [230, 185] on input "0943174317" at bounding box center [195, 188] width 183 height 30
click at [229, 222] on div "0943174317 - NGHIỆP" at bounding box center [208, 225] width 187 height 21
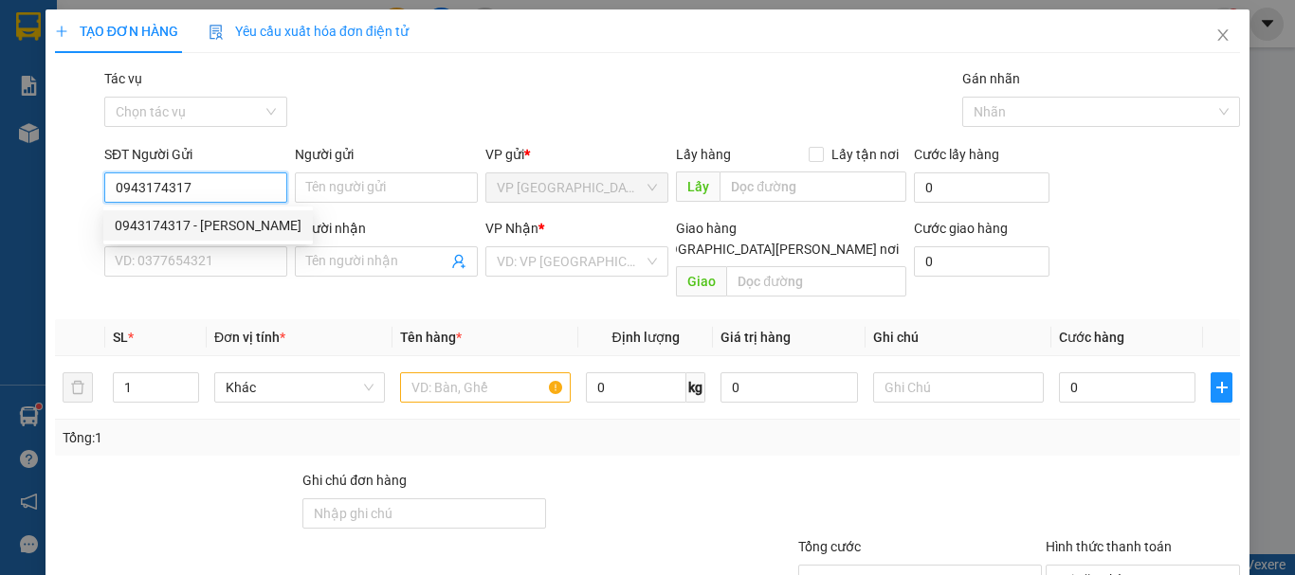
type input "NGHIỆP"
type input "0934324366"
type input "TRUNG"
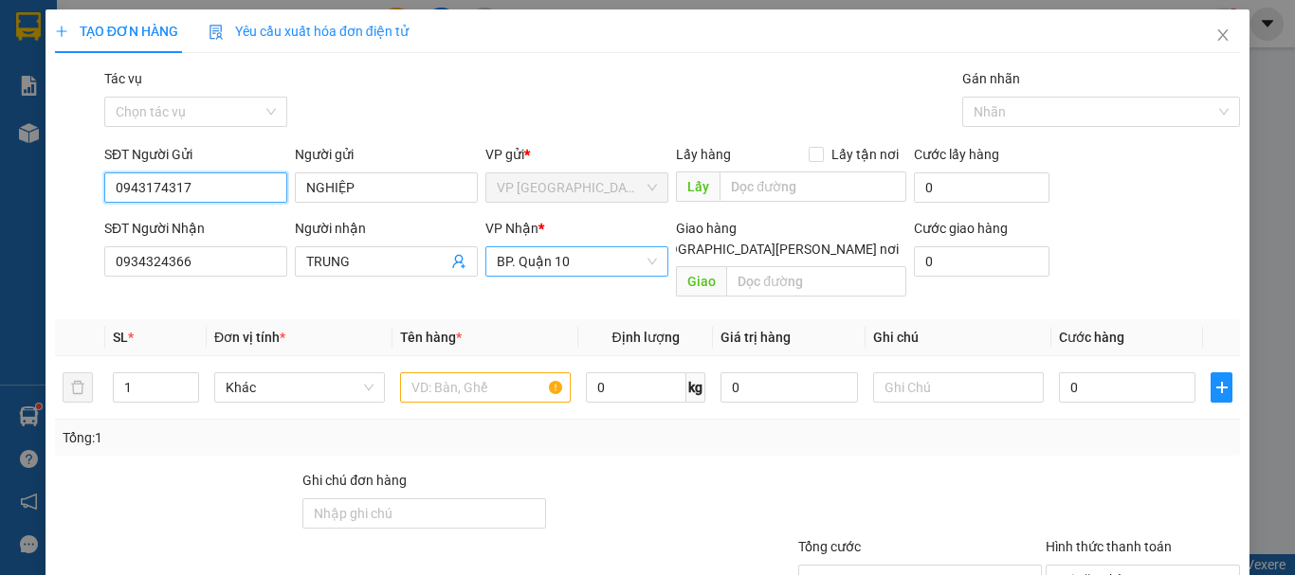
type input "40.000"
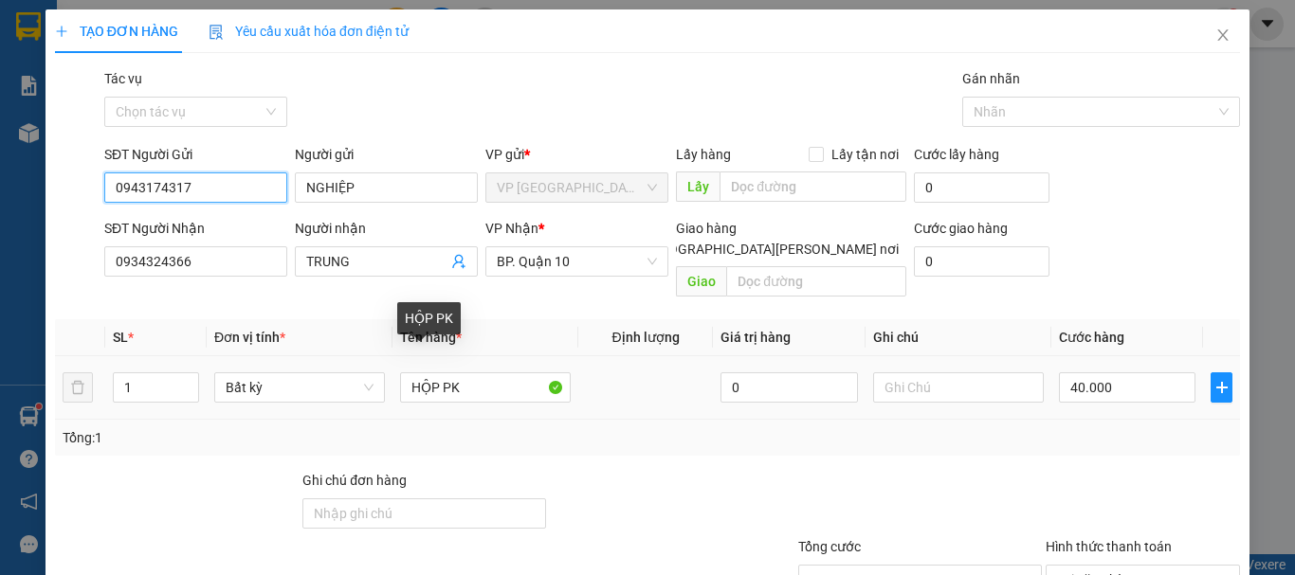
type input "0943174317"
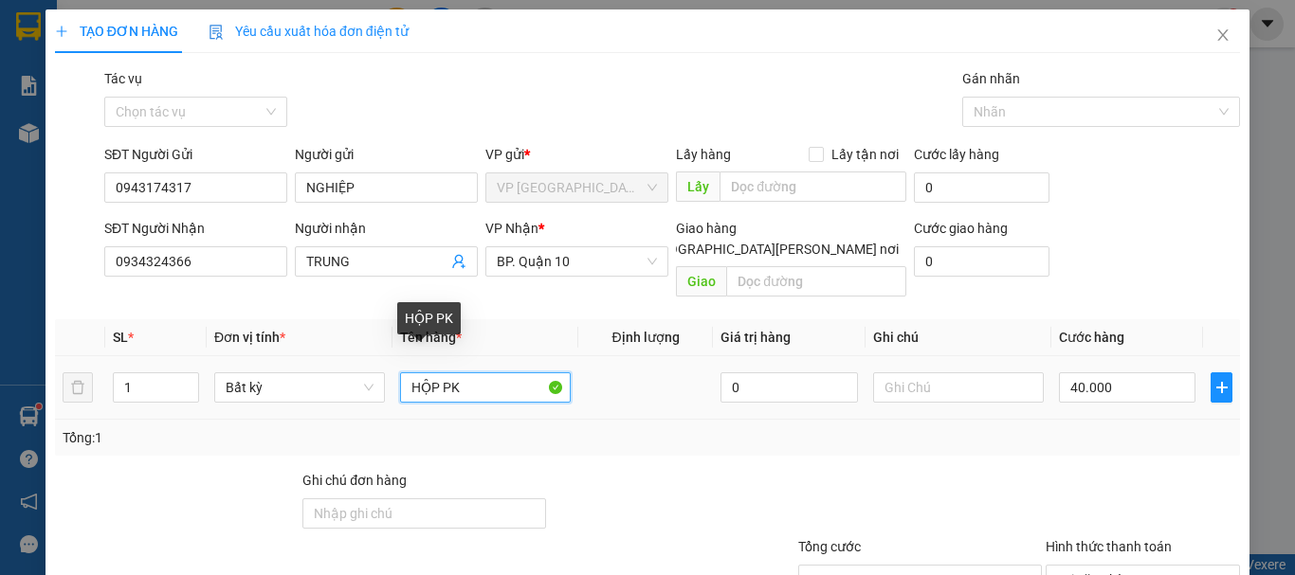
drag, startPoint x: 393, startPoint y: 378, endPoint x: 360, endPoint y: 385, distance: 33.8
click at [360, 385] on tr "1 Bất kỳ HỘP PK 0 40.000" at bounding box center [647, 388] width 1185 height 64
type input "g"
type input "GÓI LK"
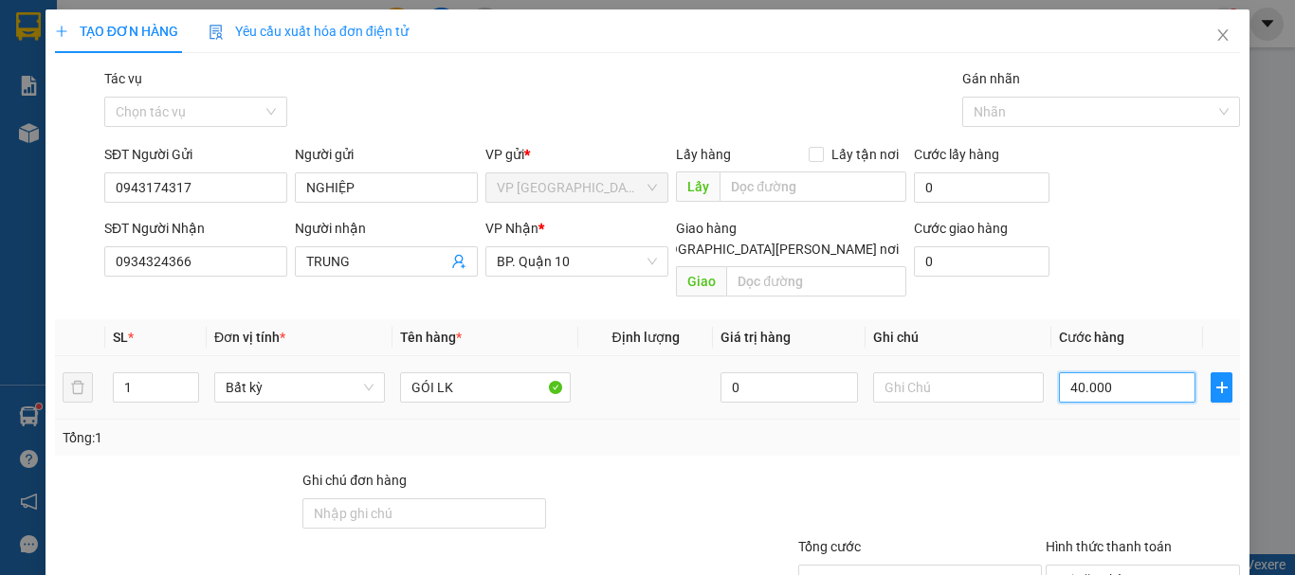
click at [1133, 373] on input "40.000" at bounding box center [1127, 388] width 137 height 30
type input "3"
type input "30"
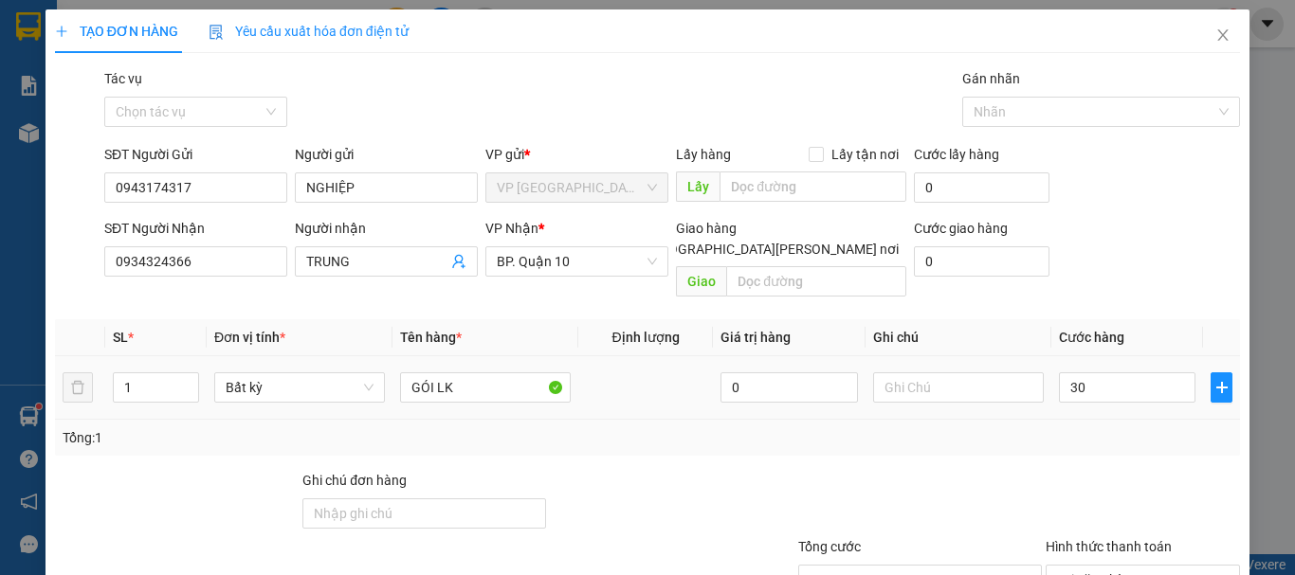
type input "30.000"
click at [1135, 428] on div "Tổng: 1" at bounding box center [648, 438] width 1170 height 21
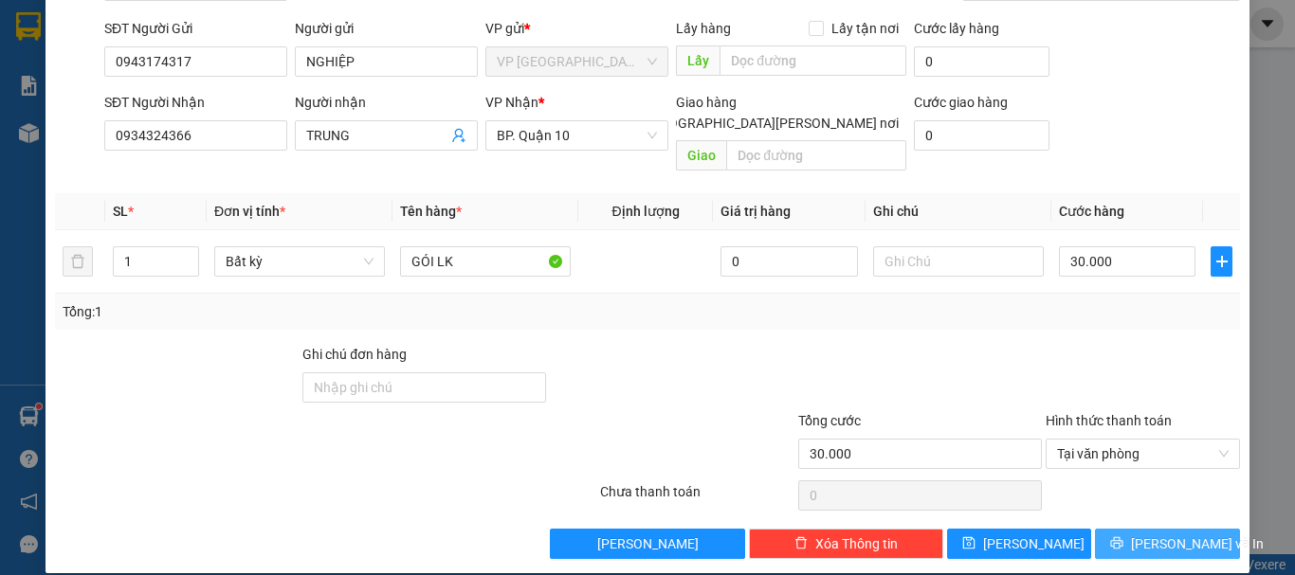
click at [1147, 534] on span "[PERSON_NAME] và In" at bounding box center [1197, 544] width 133 height 21
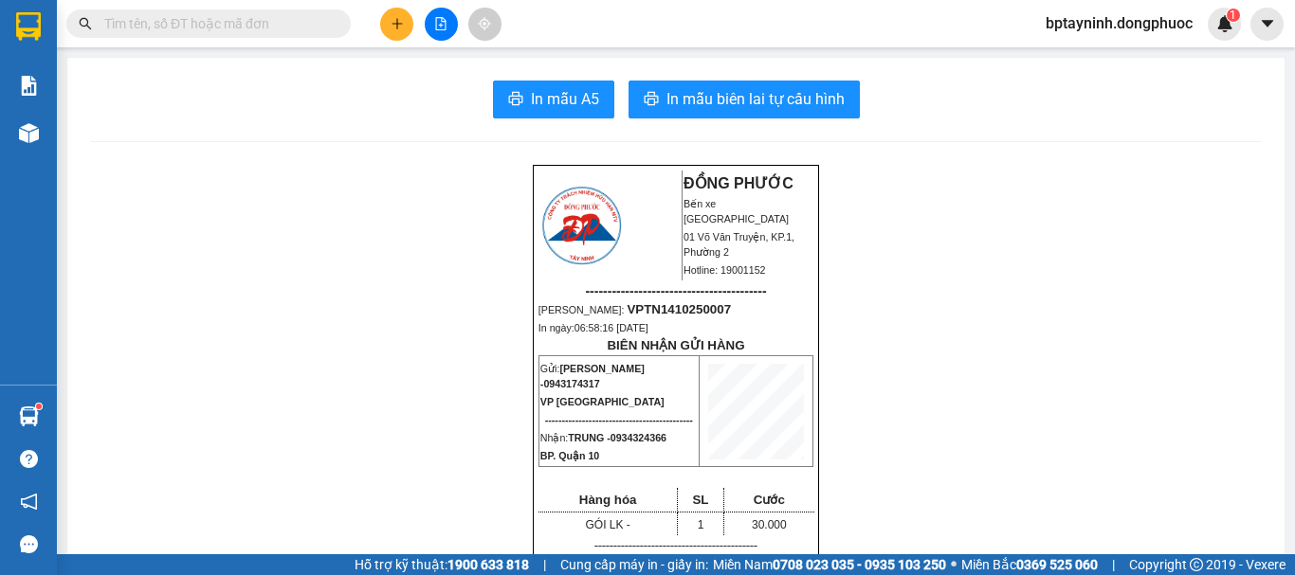
click at [265, 19] on input "text" at bounding box center [216, 23] width 224 height 21
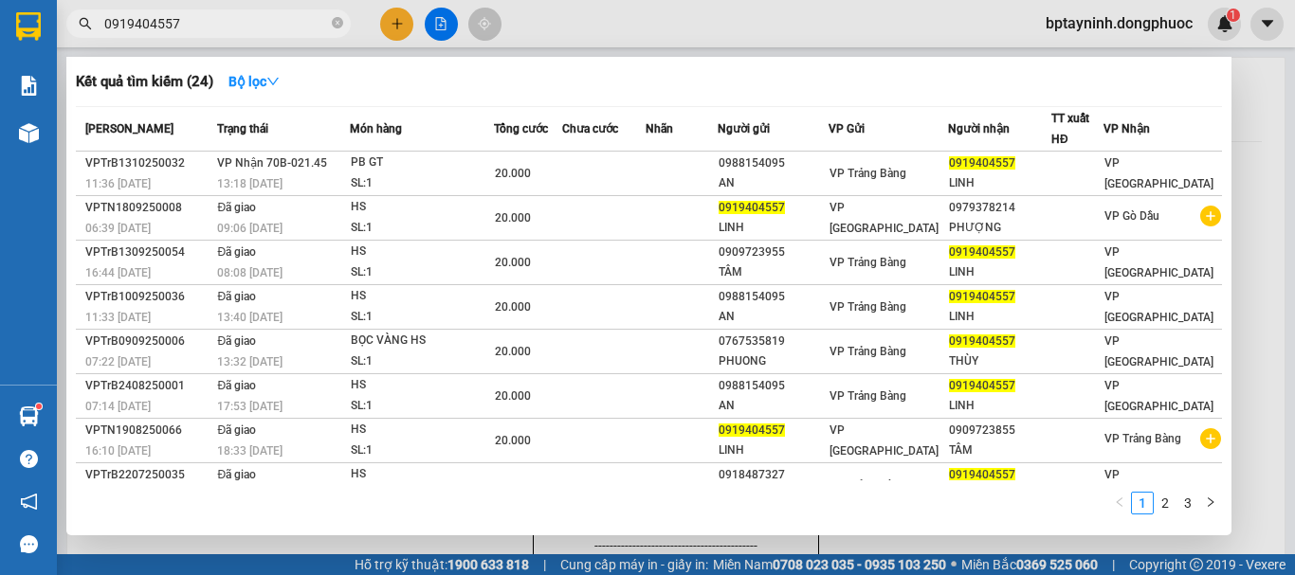
type input "0919404557"
click at [1258, 131] on div at bounding box center [647, 287] width 1295 height 575
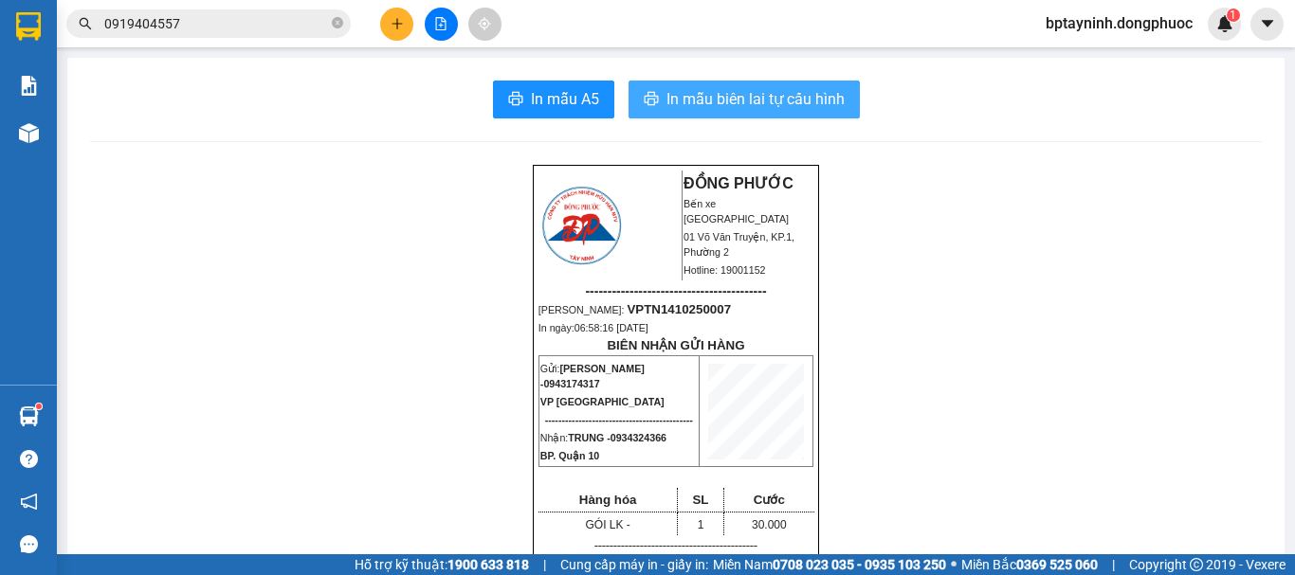
click at [715, 102] on span "In mẫu biên lai tự cấu hình" at bounding box center [756, 99] width 178 height 24
click at [191, 30] on input "0919404557" at bounding box center [216, 23] width 224 height 21
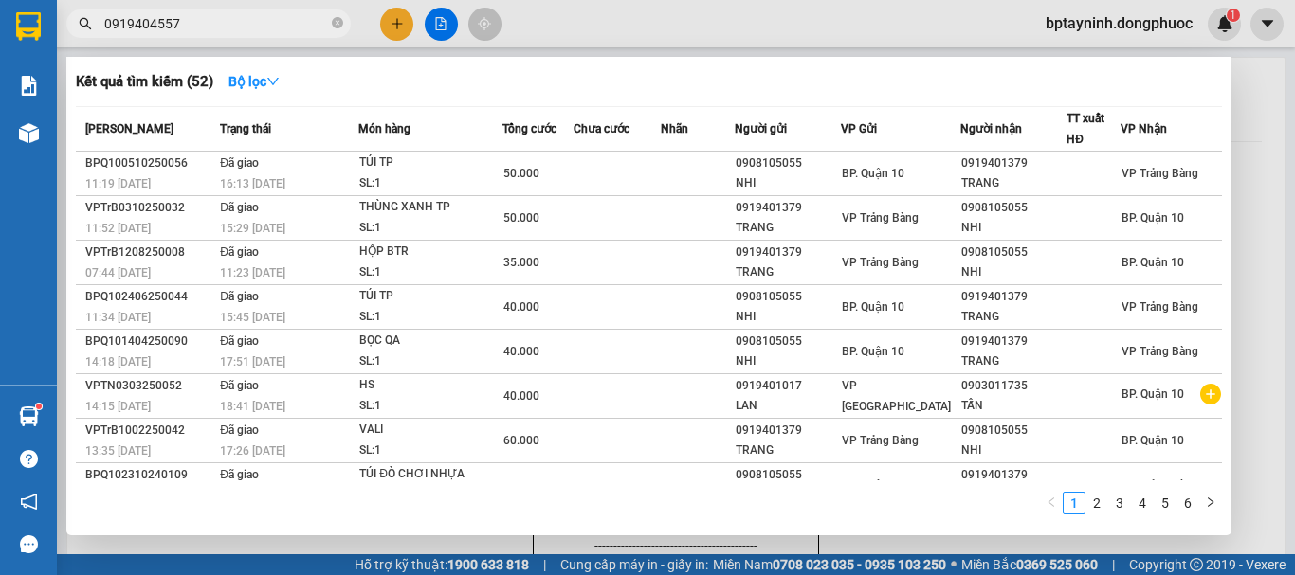
click at [200, 23] on input "0919404557" at bounding box center [216, 23] width 224 height 21
drag, startPoint x: 125, startPoint y: 26, endPoint x: 32, endPoint y: 46, distance: 95.0
click at [32, 46] on section "Kết quả tìm kiếm ( 52 ) Bộ lọc Mã ĐH Trạng thái Món hàng Tổng cước Chưa cước Nh…" at bounding box center [647, 287] width 1295 height 575
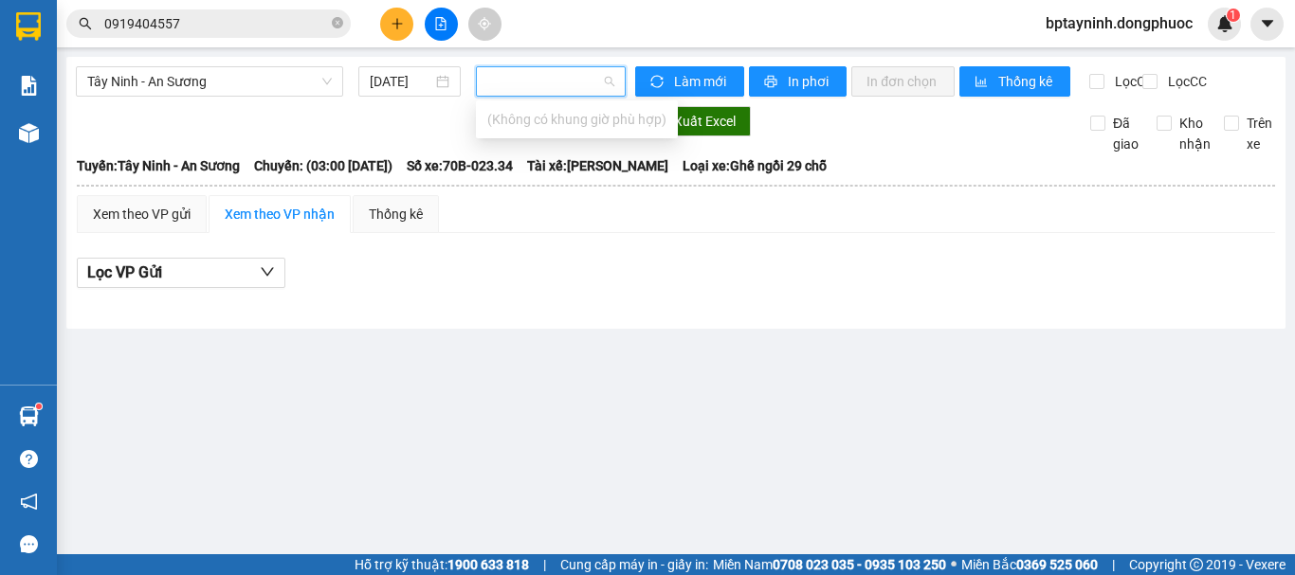
scroll to position [0, 25821]
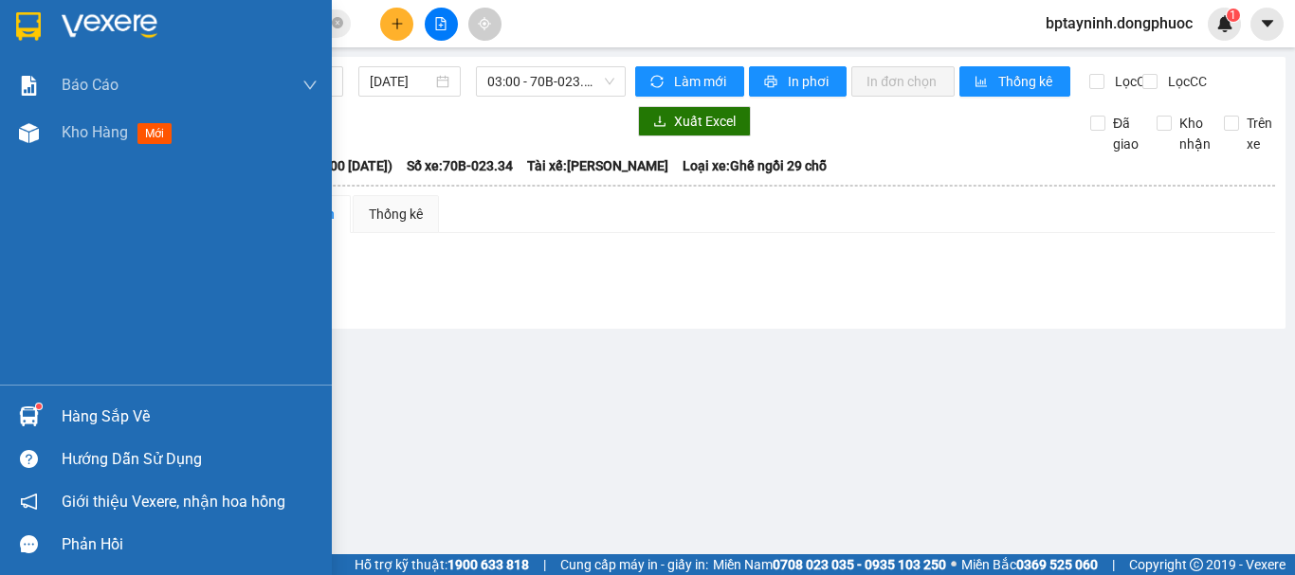
click at [145, 417] on div "Hàng sắp về" at bounding box center [190, 417] width 256 height 28
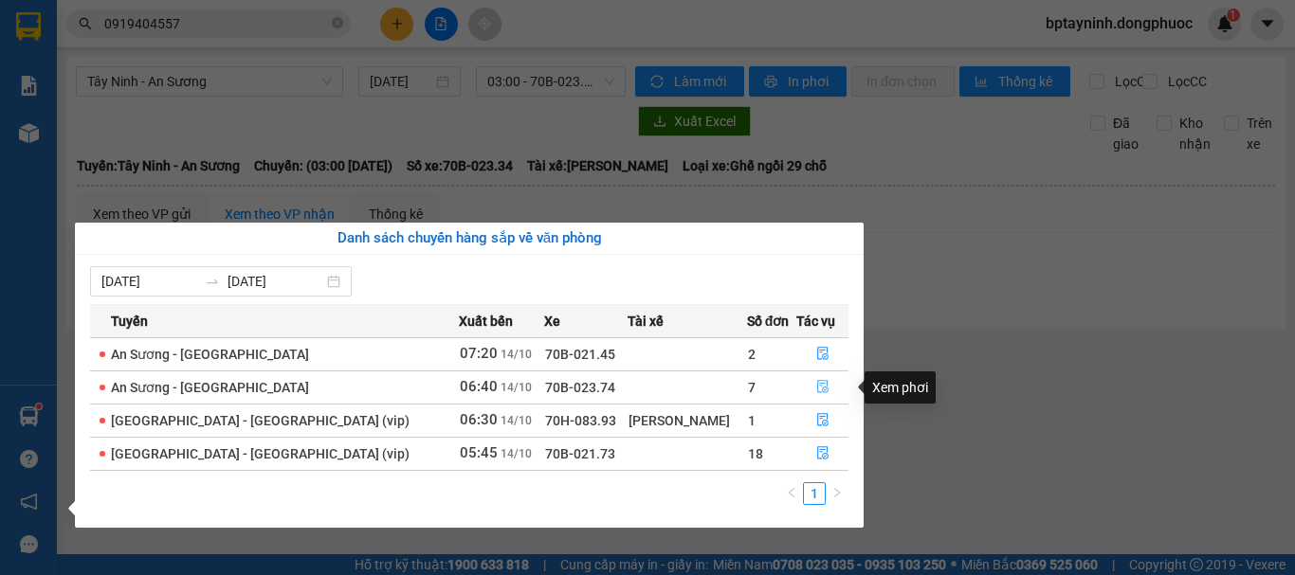
click at [816, 385] on icon "file-done" at bounding box center [822, 386] width 13 height 13
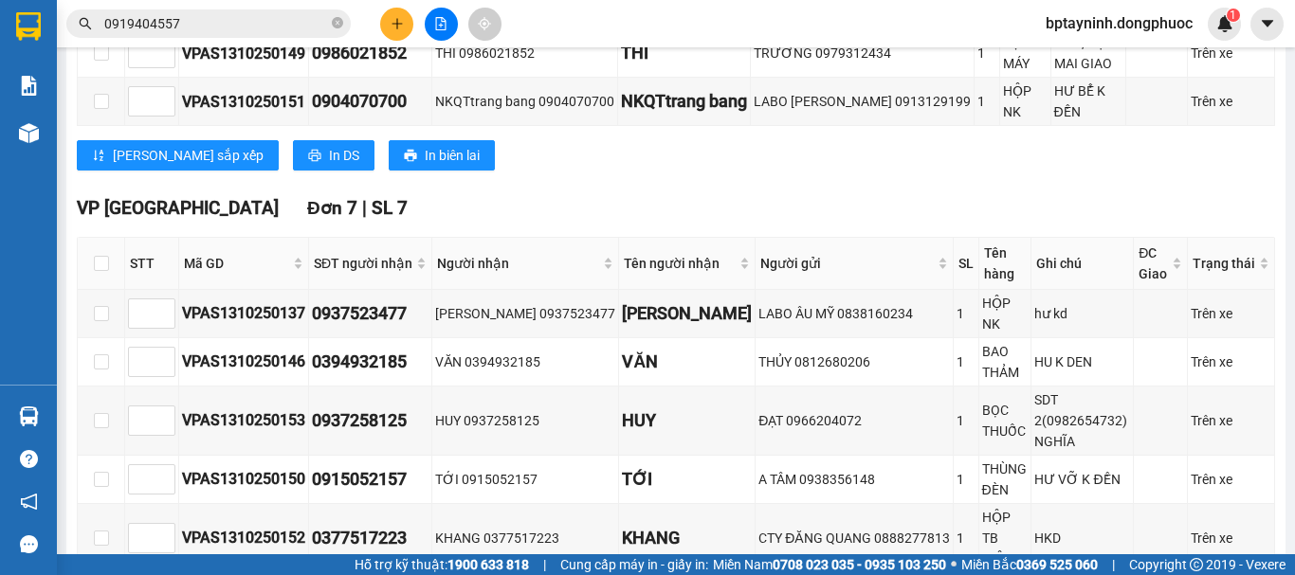
scroll to position [786, 0]
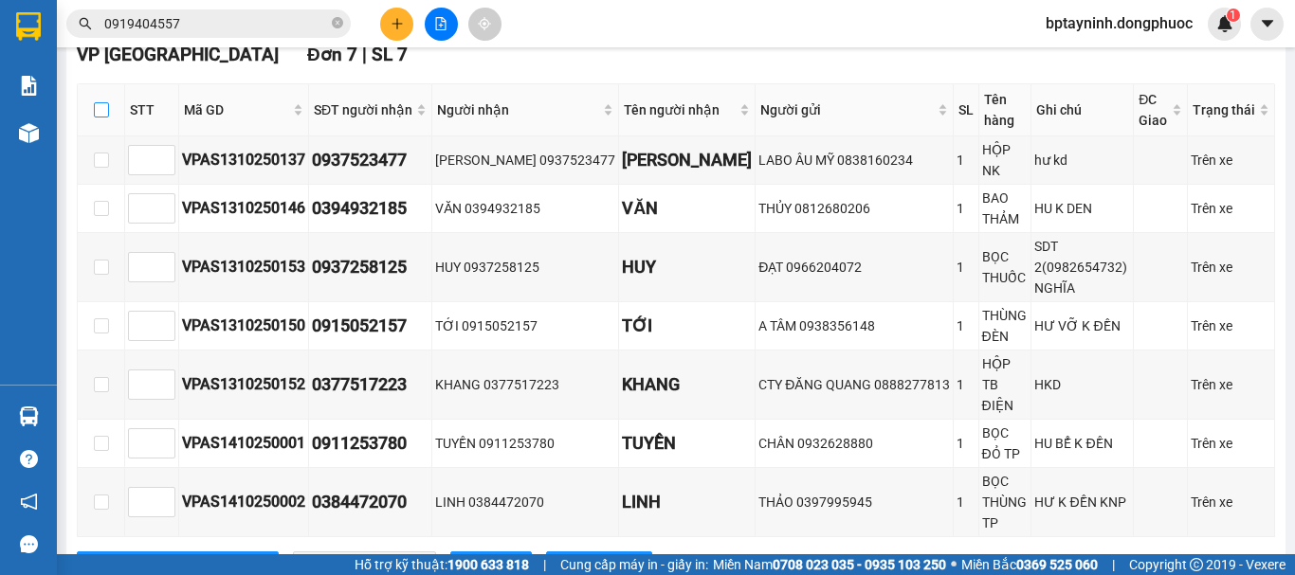
click at [101, 118] on input "checkbox" at bounding box center [101, 109] width 15 height 15
checkbox input "true"
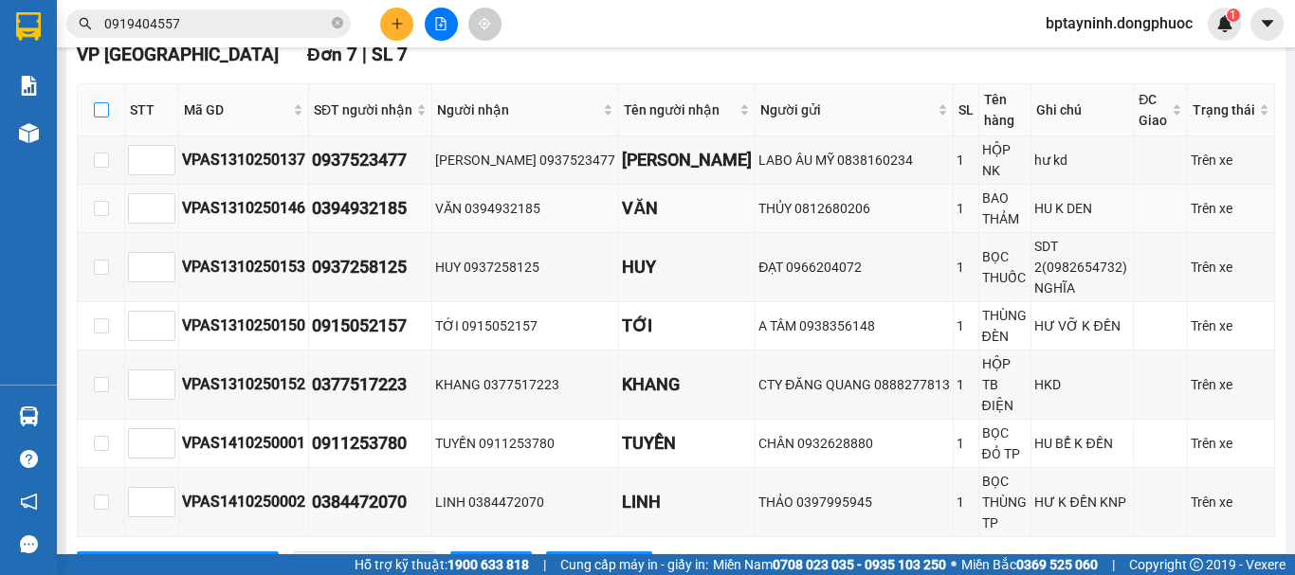
checkbox input "true"
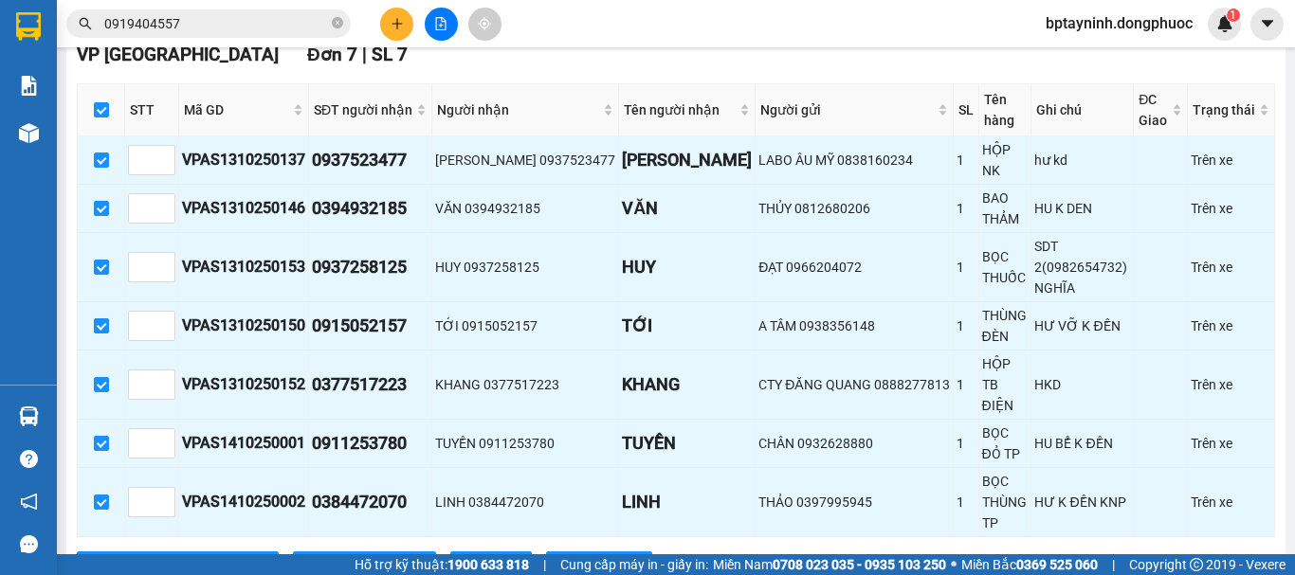
click at [292, 502] on div "VP Tây Ninh Đơn 7 | SL 7 STT Mã GD SĐT người nhận Người nhận Tên người nhận Ngư…" at bounding box center [676, 319] width 1198 height 556
click at [329, 557] on span "Nhập kho nhận" at bounding box center [375, 567] width 92 height 21
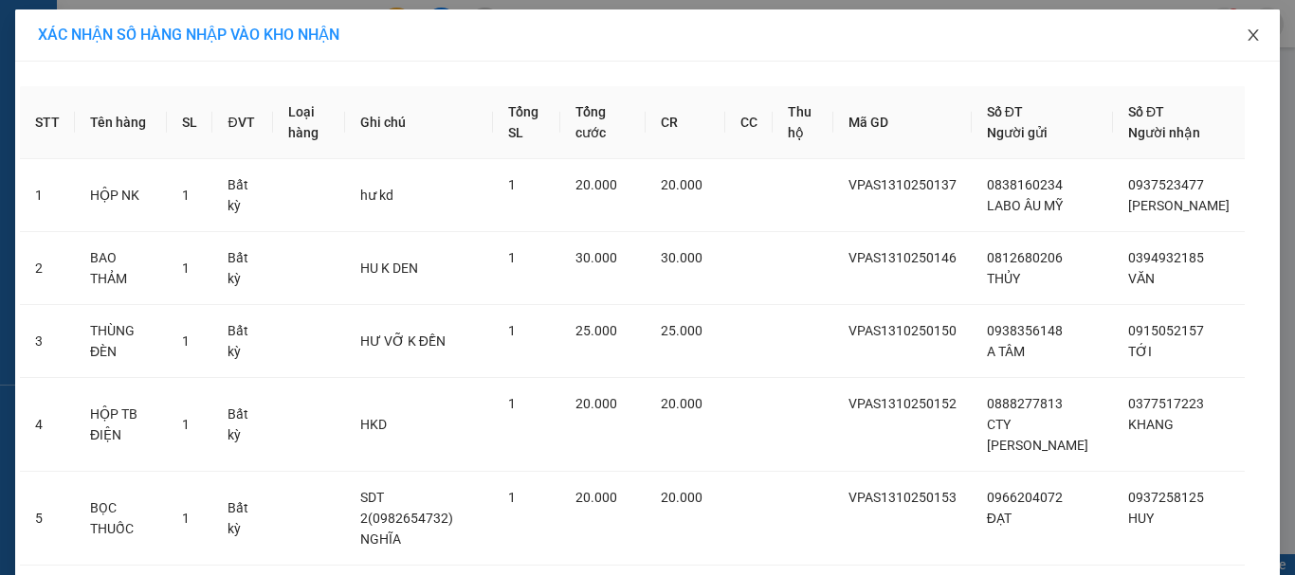
click at [1252, 30] on icon "close" at bounding box center [1253, 34] width 15 height 15
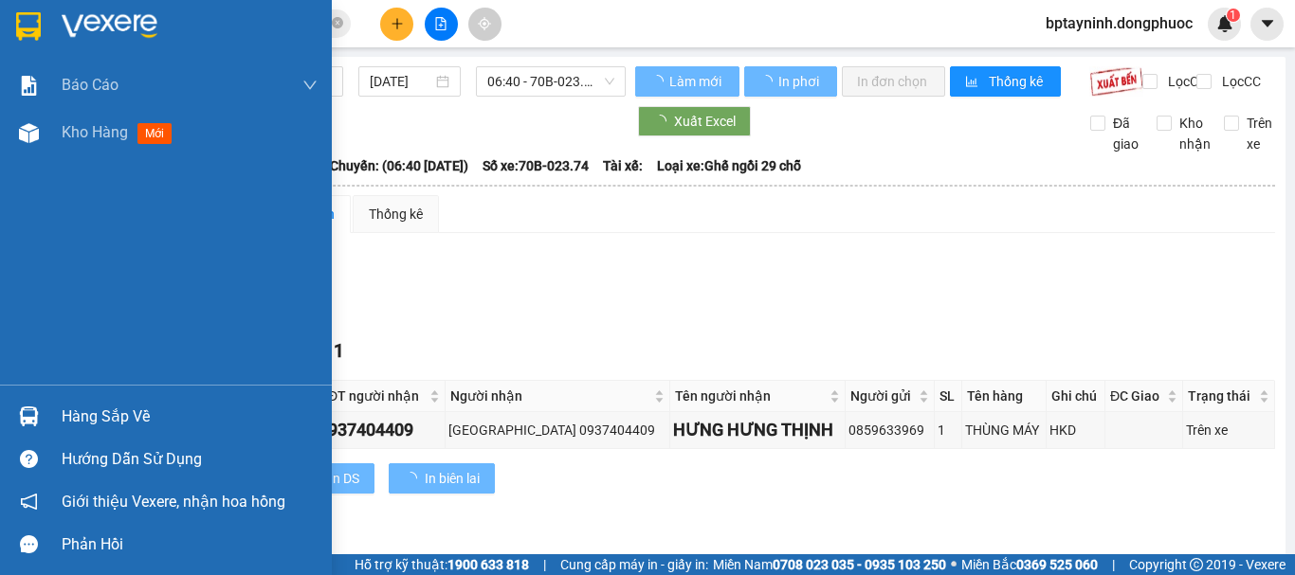
click at [114, 415] on div "Hàng sắp về" at bounding box center [190, 417] width 256 height 28
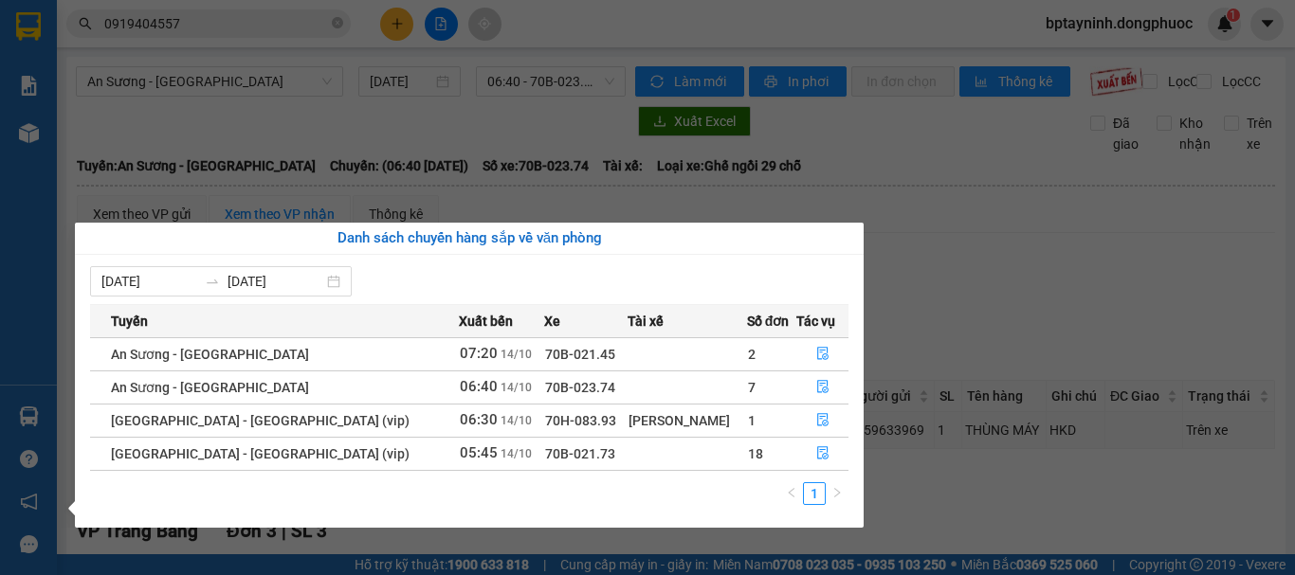
drag, startPoint x: 1009, startPoint y: 273, endPoint x: 991, endPoint y: 266, distance: 19.2
click at [1010, 273] on section "Kết quả tìm kiếm ( 24 ) Bộ lọc Mã ĐH Trạng thái Món hàng Tổng cước Chưa cước Nh…" at bounding box center [647, 287] width 1295 height 575
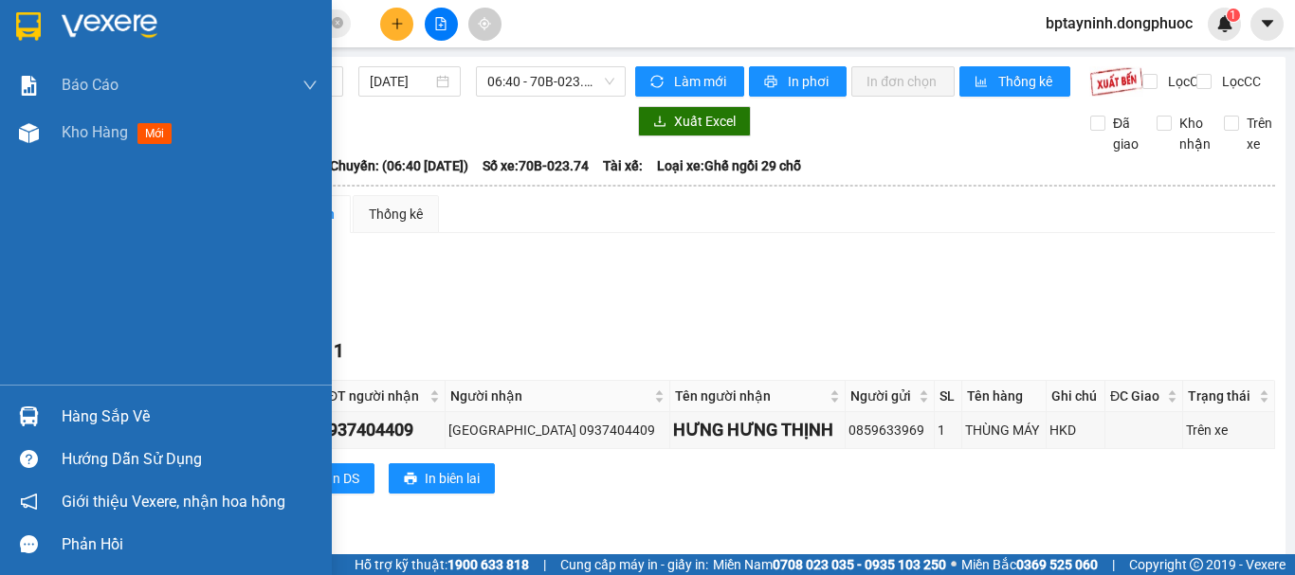
click at [84, 422] on div "Hàng sắp về" at bounding box center [190, 417] width 256 height 28
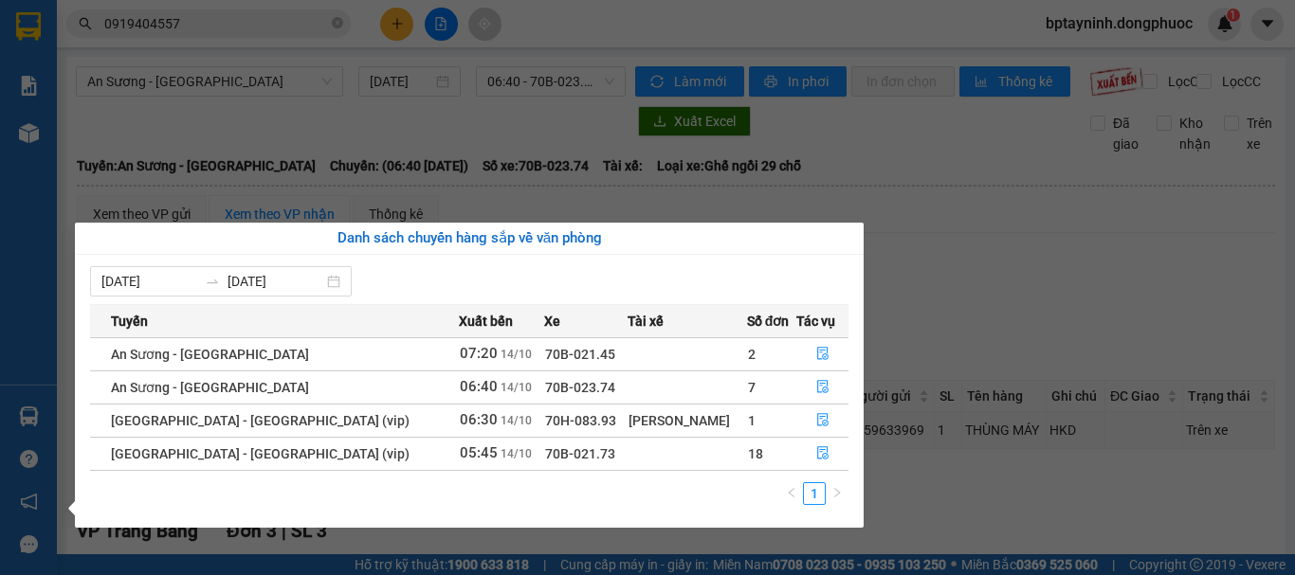
drag, startPoint x: 575, startPoint y: 236, endPoint x: 552, endPoint y: 2, distance: 235.3
click at [575, 227] on div "Danh sách chuyến hàng sắp về văn phòng" at bounding box center [469, 239] width 789 height 32
click at [897, 210] on section "Kết quả tìm kiếm ( 24 ) Bộ lọc Mã ĐH Trạng thái Món hàng Tổng cước Chưa cước Nh…" at bounding box center [647, 287] width 1295 height 575
